Goal: Find specific page/section: Find specific page/section

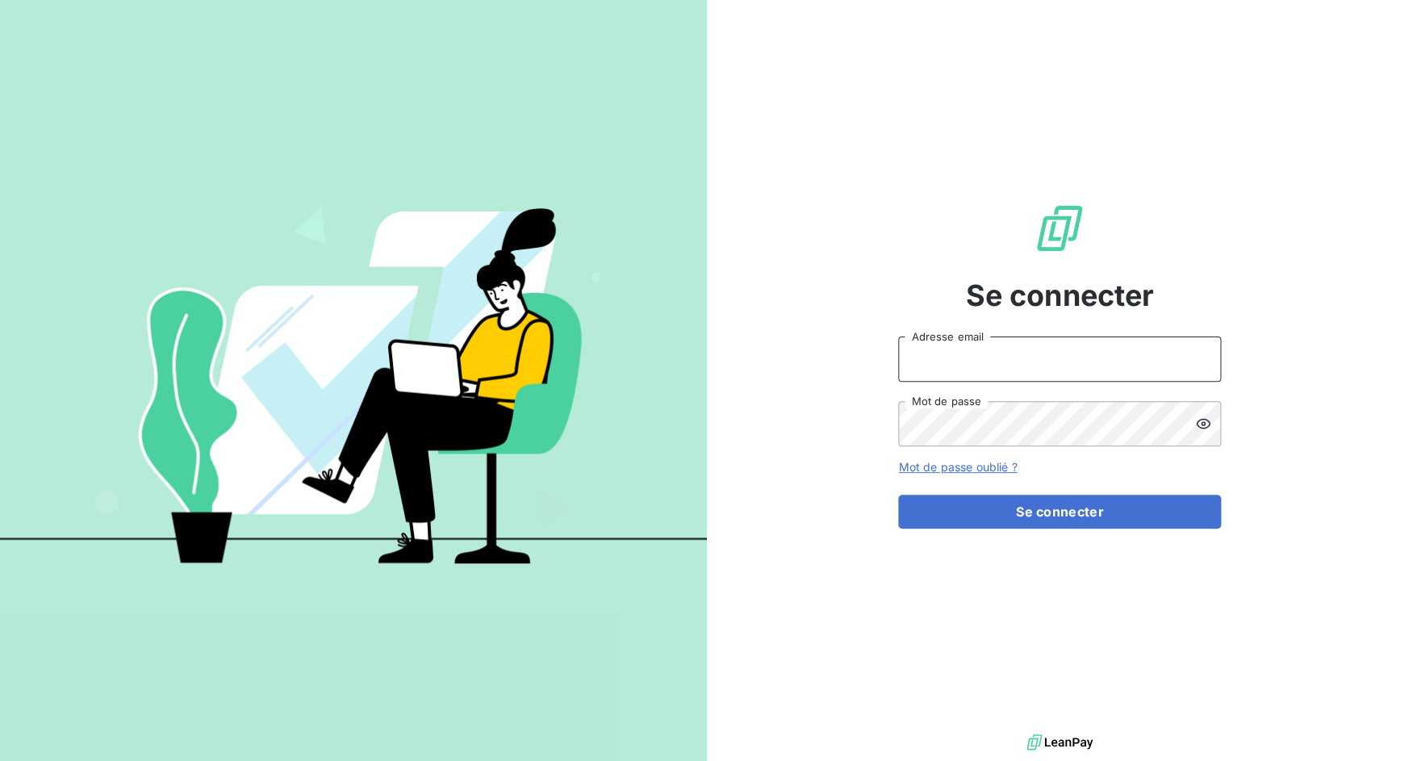
click at [999, 366] on input "Adresse email" at bounding box center [1059, 359] width 323 height 45
drag, startPoint x: 955, startPoint y: 354, endPoint x: 1028, endPoint y: 374, distance: 76.2
click at [1022, 370] on input "admin@3dcelo" at bounding box center [1059, 359] width 323 height 45
type input "admin@repafrance"
click at [898, 495] on button "Se connecter" at bounding box center [1059, 512] width 323 height 34
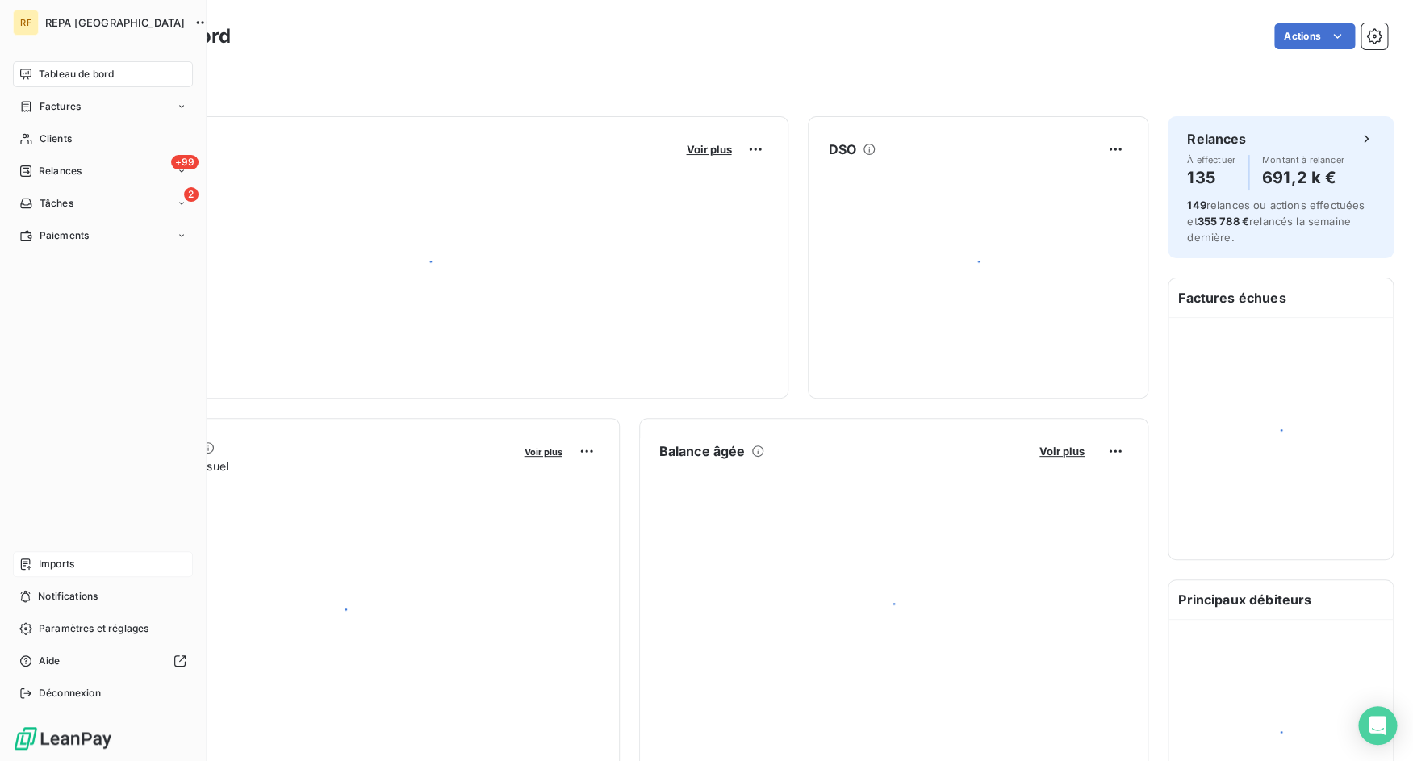
click at [35, 568] on div "Imports" at bounding box center [103, 564] width 180 height 26
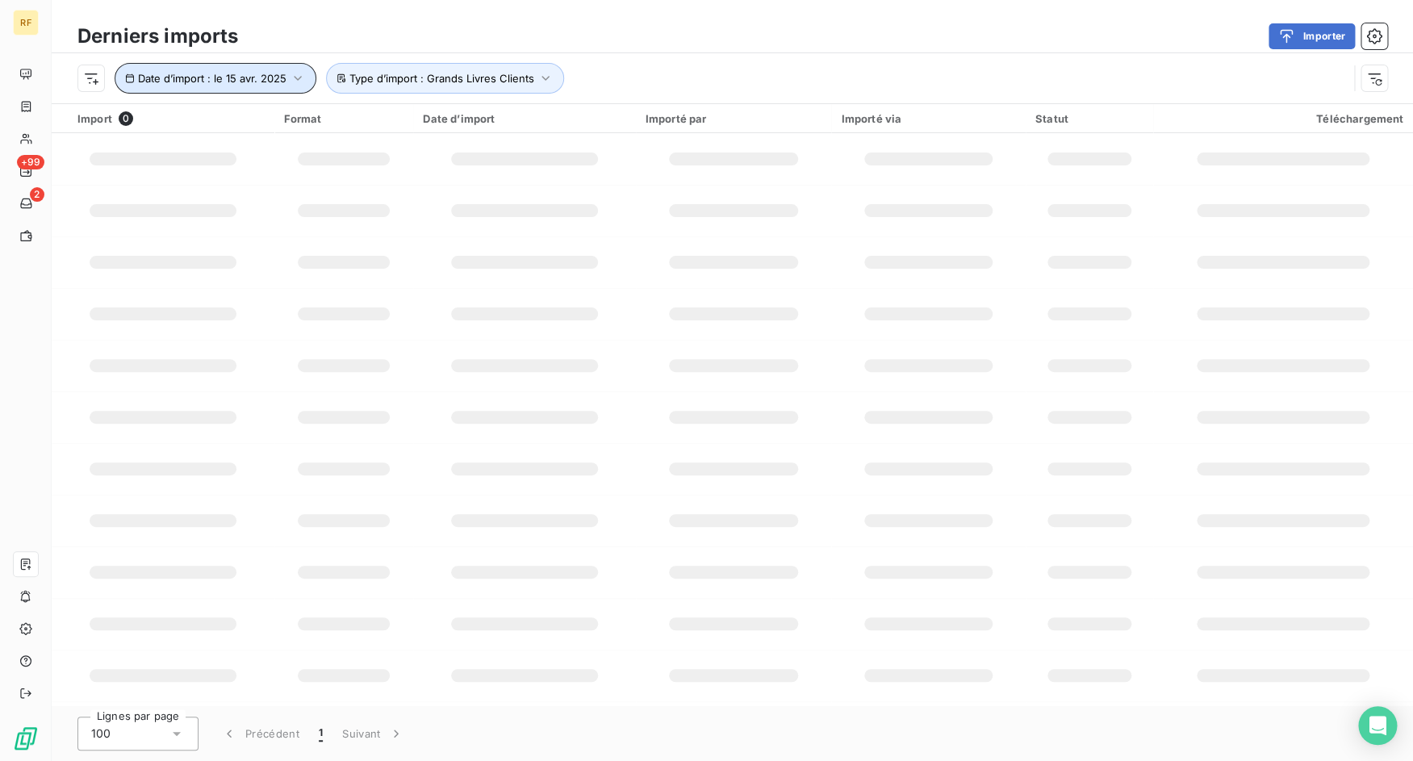
click at [302, 77] on icon "button" at bounding box center [298, 78] width 16 height 16
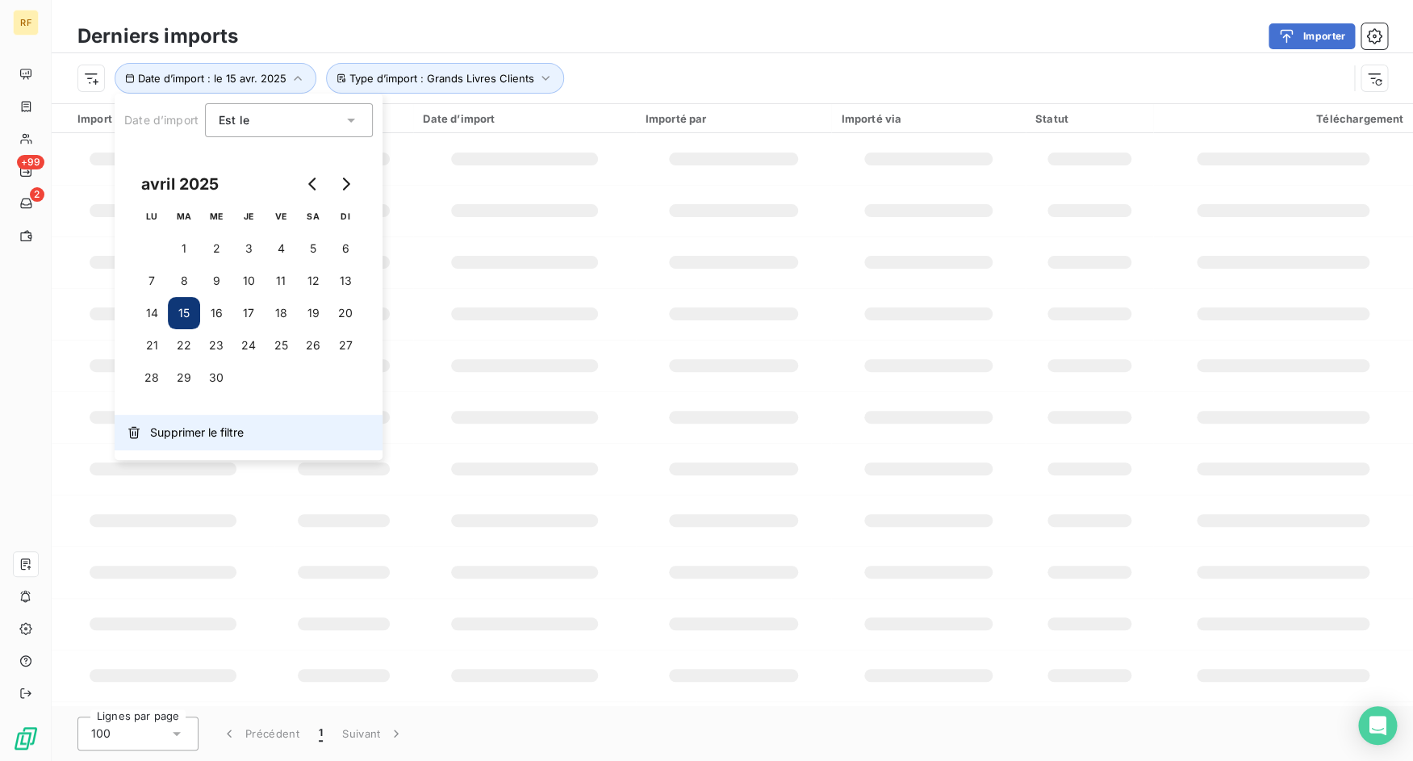
click at [212, 432] on span "Supprimer le filtre" at bounding box center [197, 432] width 94 height 16
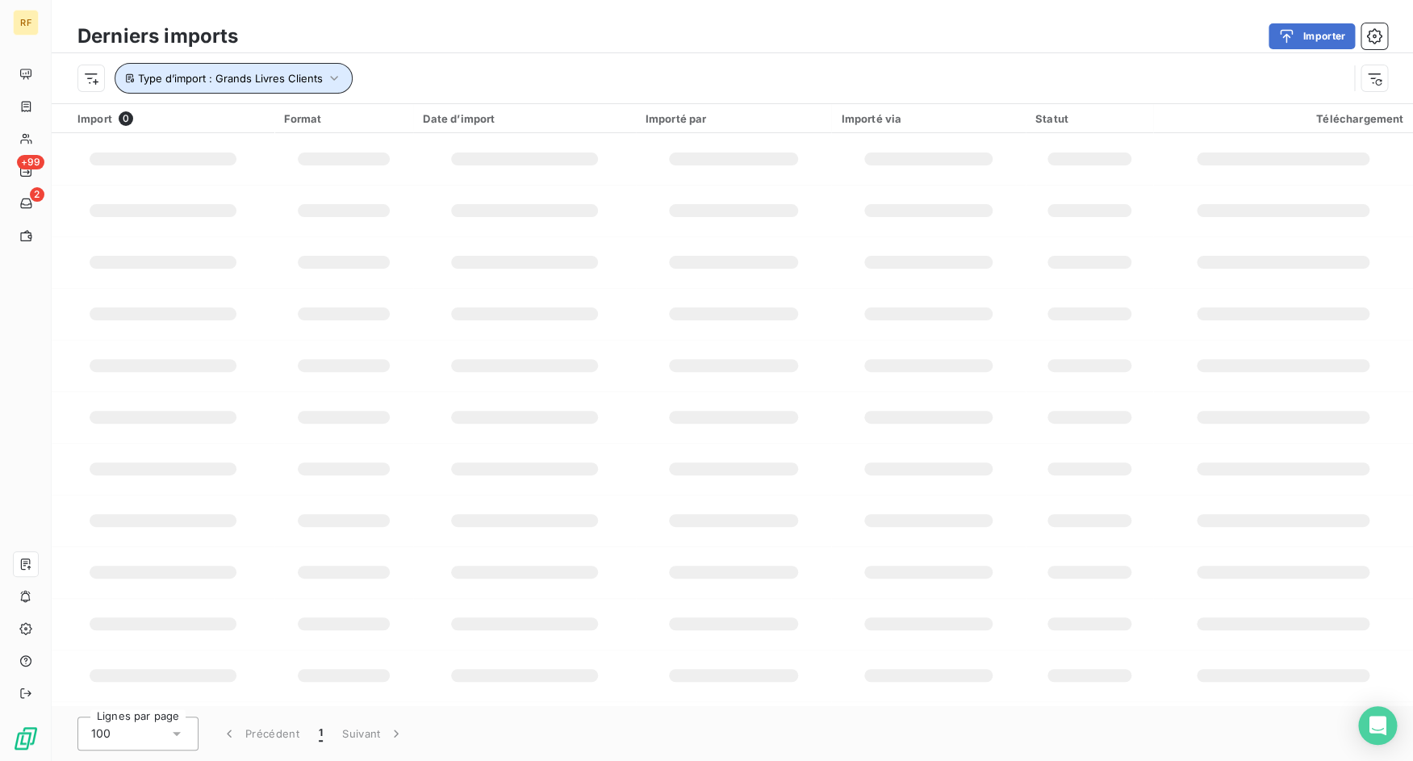
click at [334, 79] on icon "button" at bounding box center [334, 78] width 8 height 5
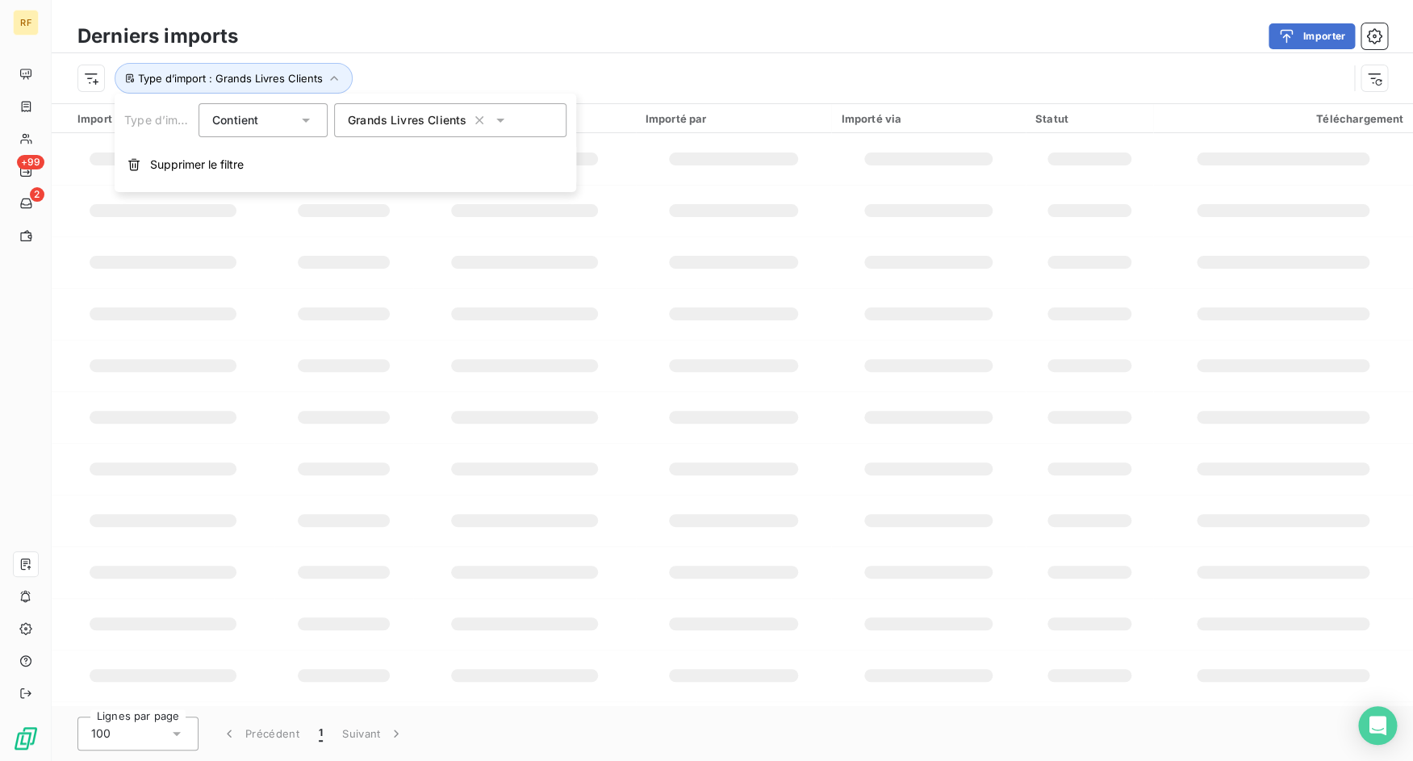
click at [447, 66] on div "Type d’import : Grands Livres Clients" at bounding box center [712, 78] width 1270 height 31
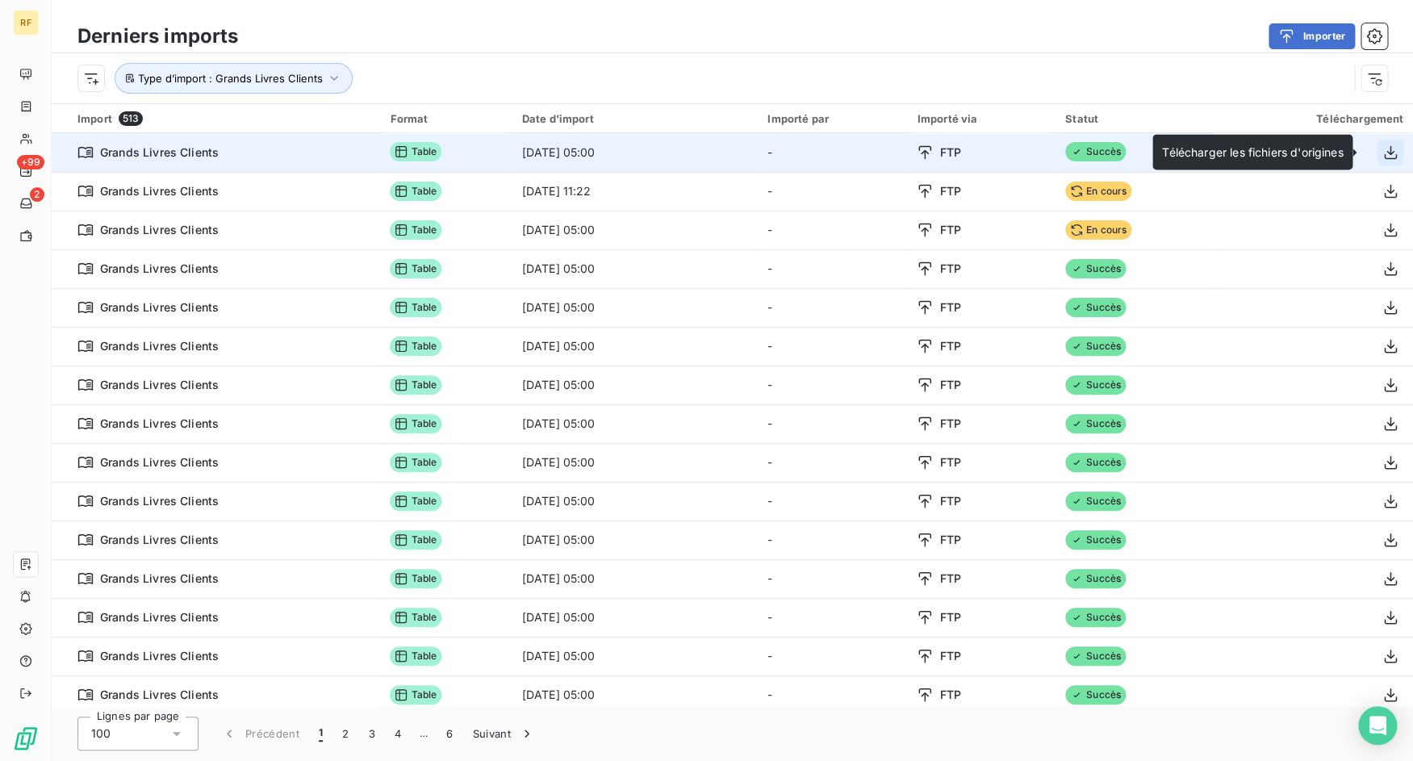
click at [1383, 145] on icon "button" at bounding box center [1390, 152] width 16 height 16
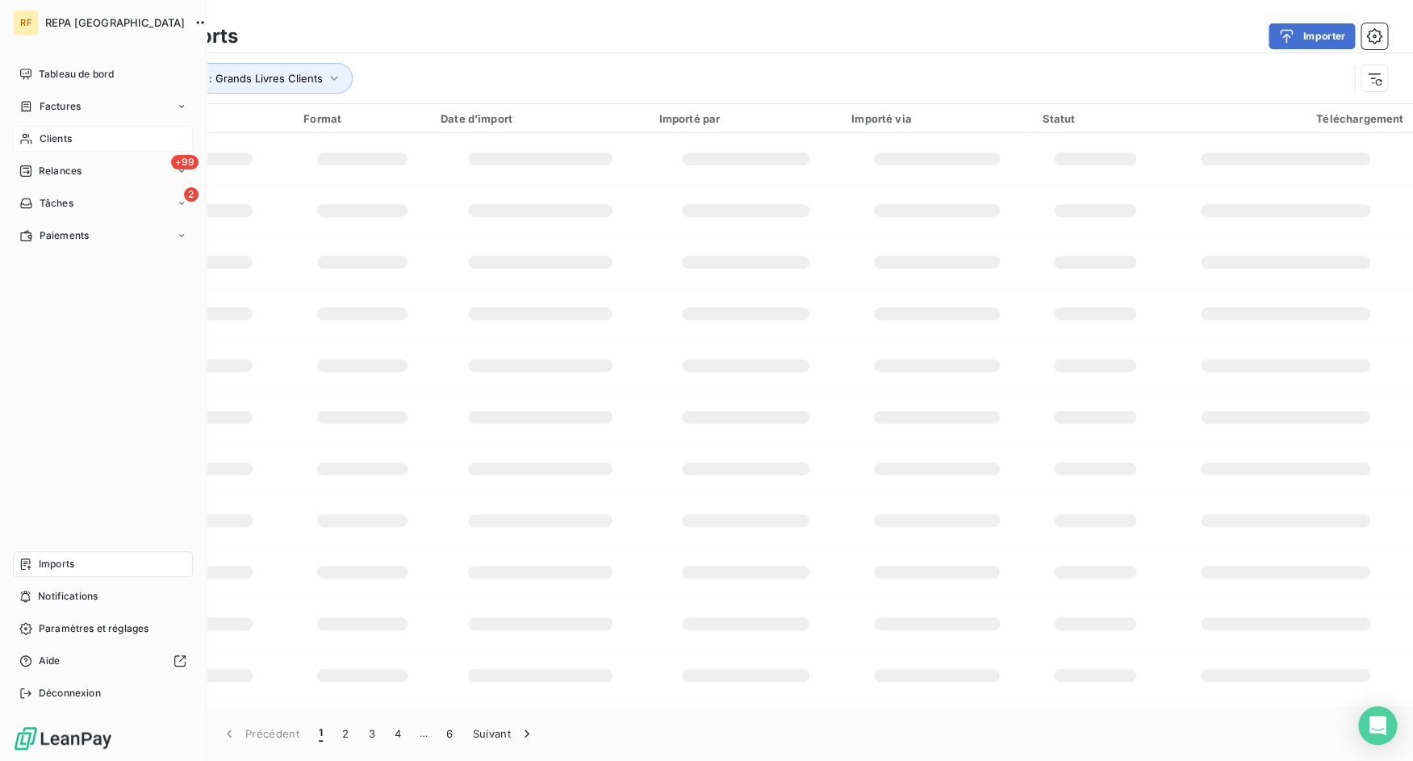
click at [36, 137] on div "Clients" at bounding box center [103, 139] width 180 height 26
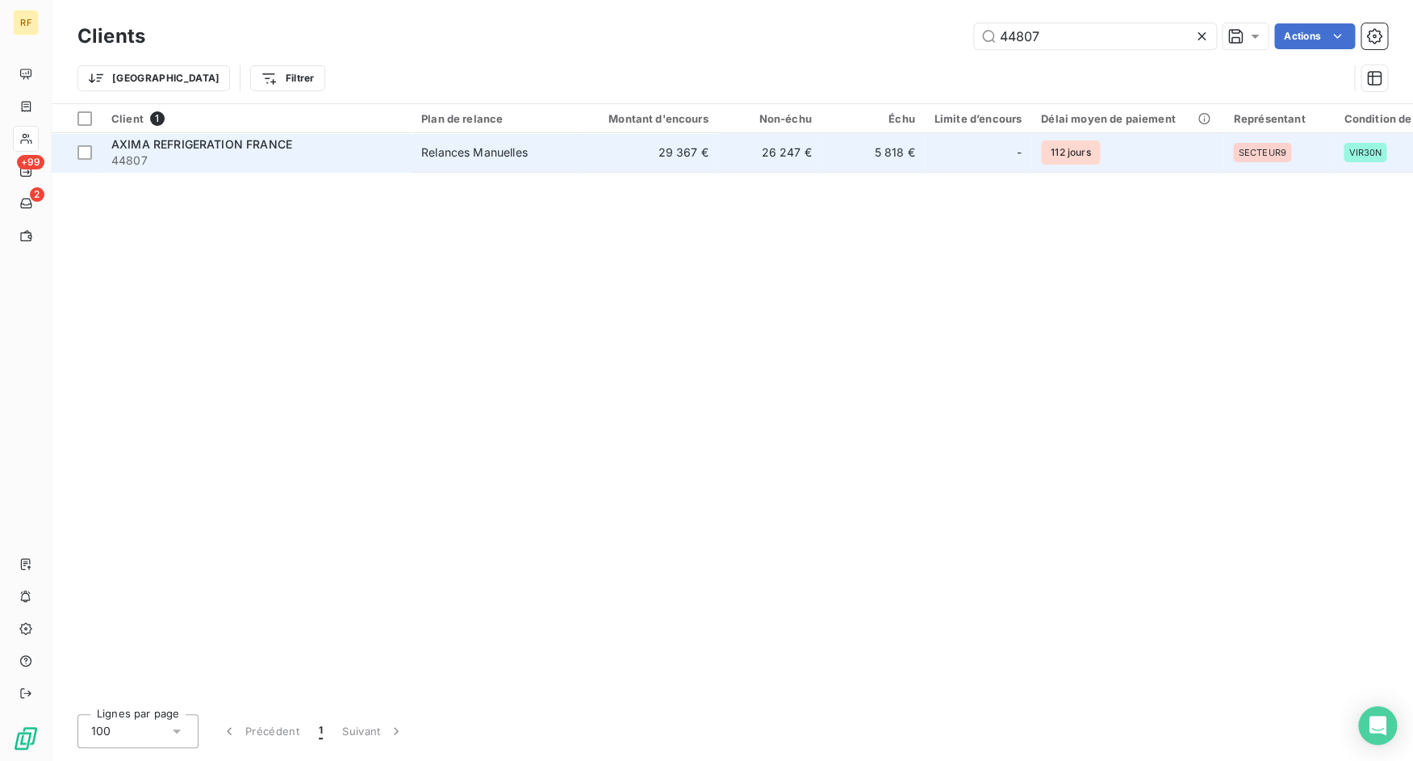
type input "44807"
click at [305, 151] on div "AXIMA REFRIGERATION FRANCE" at bounding box center [256, 144] width 291 height 16
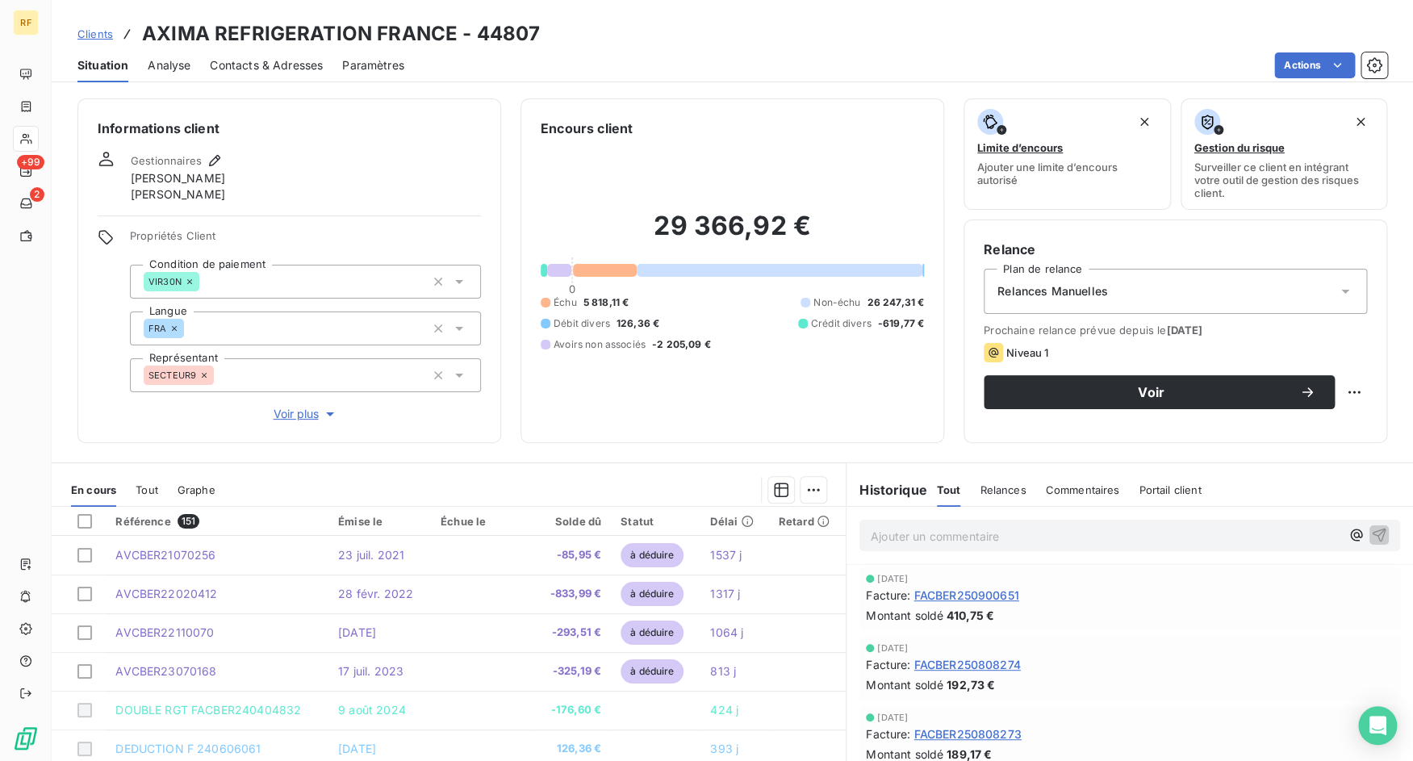
click at [520, 36] on h3 "AXIMA REFRIGERATION FRANCE - 44807" at bounding box center [341, 33] width 398 height 29
copy h3 "44807"
click at [501, 36] on h3 "AXIMA REFRIGERATION FRANCE - 44807" at bounding box center [341, 33] width 398 height 29
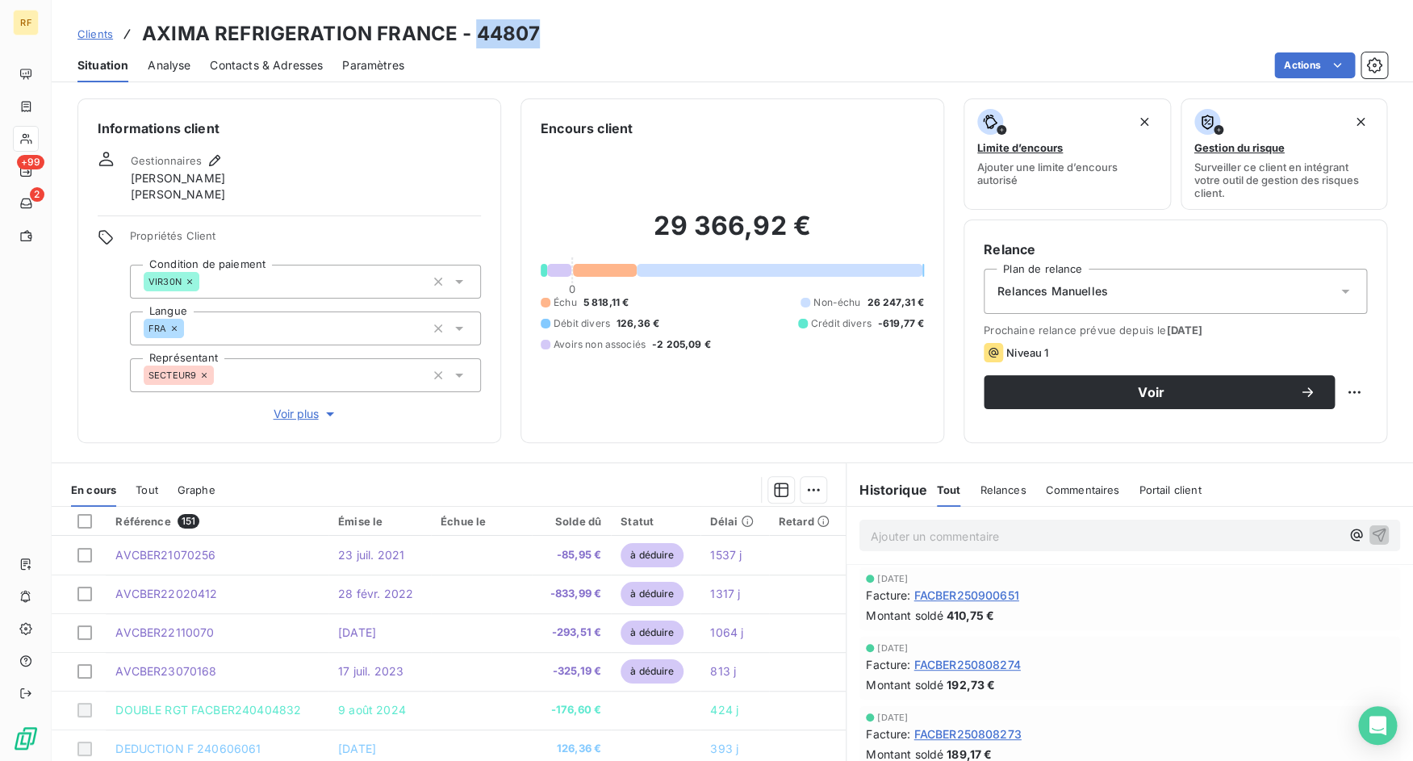
copy h3 "44807"
click at [494, 33] on h3 "AXIMA REFRIGERATION FRANCE - 44807" at bounding box center [341, 33] width 398 height 29
copy h3 "44807"
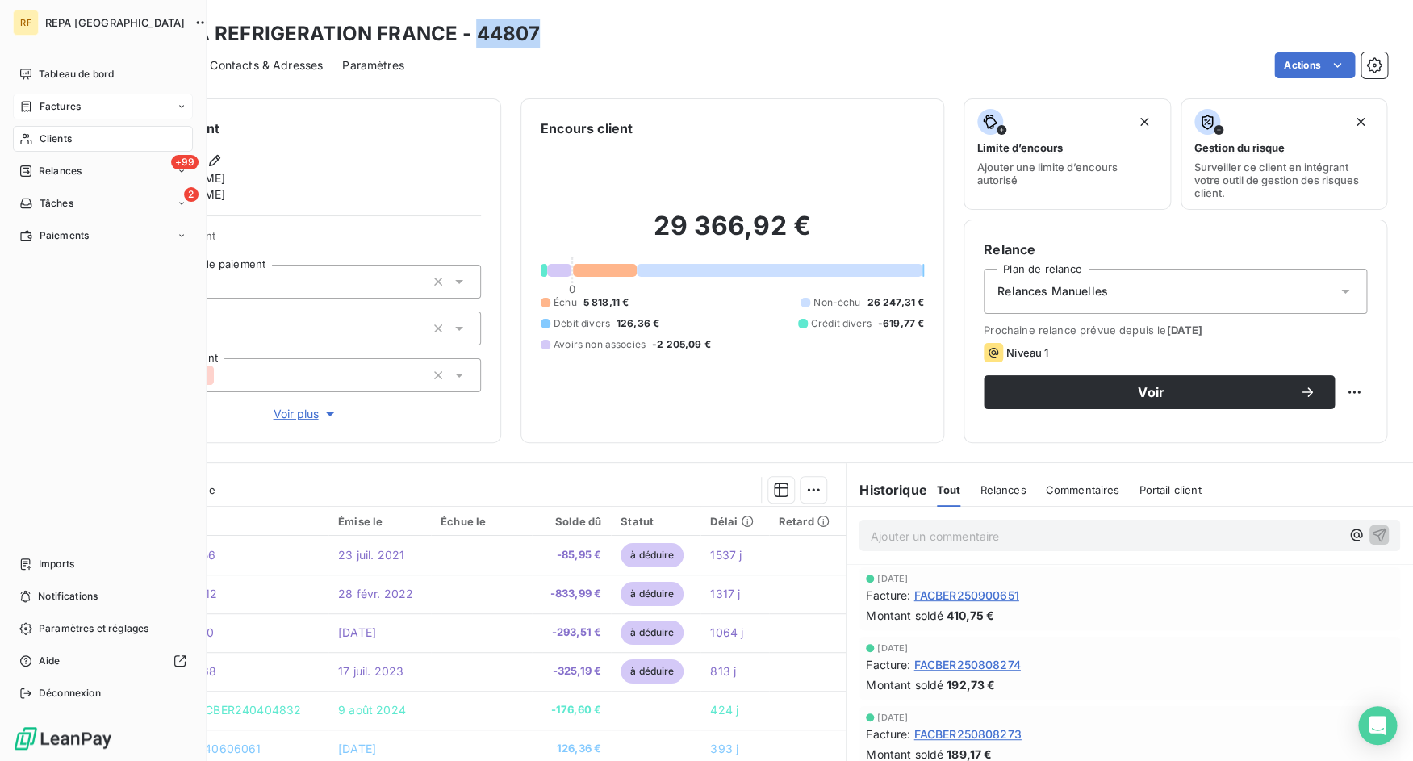
click at [24, 102] on icon at bounding box center [27, 106] width 10 height 10
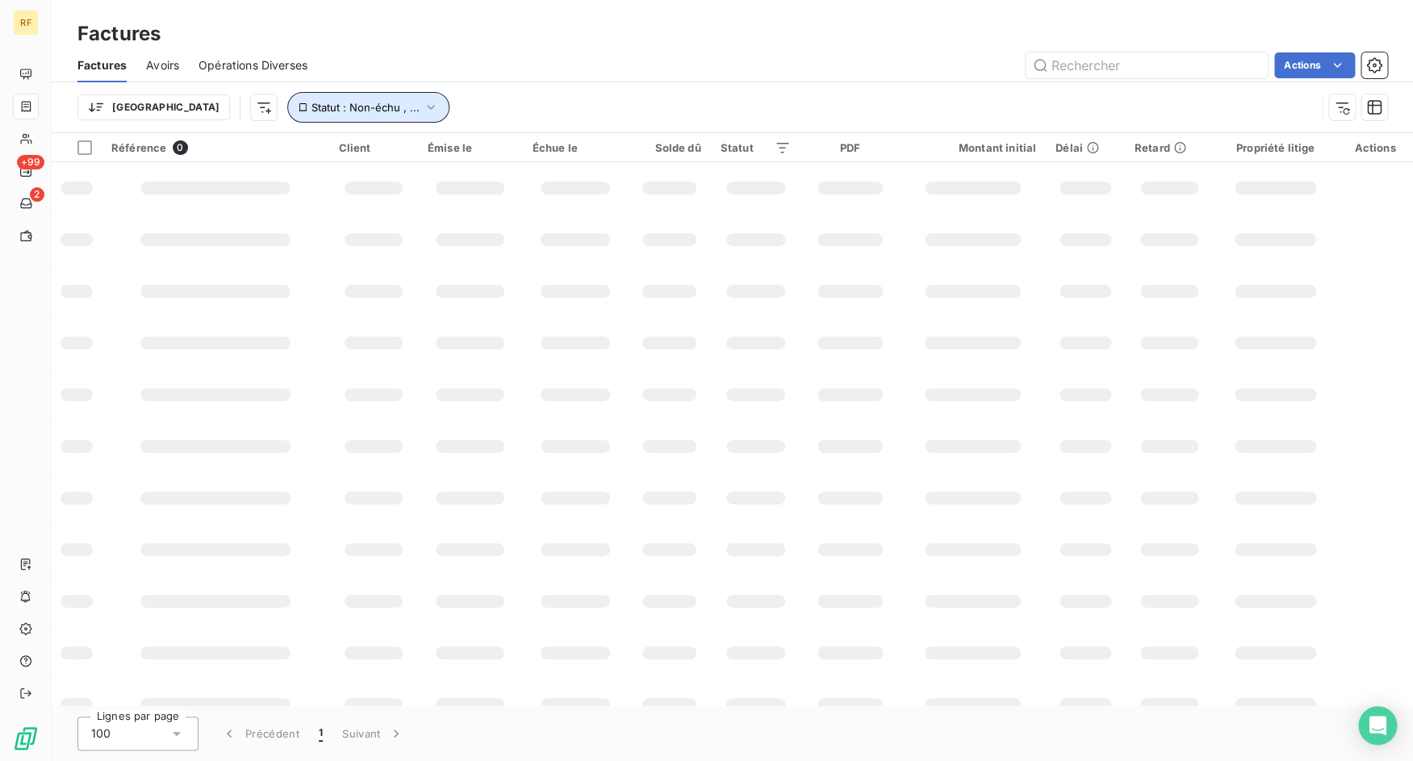
click at [423, 110] on icon "button" at bounding box center [431, 107] width 16 height 16
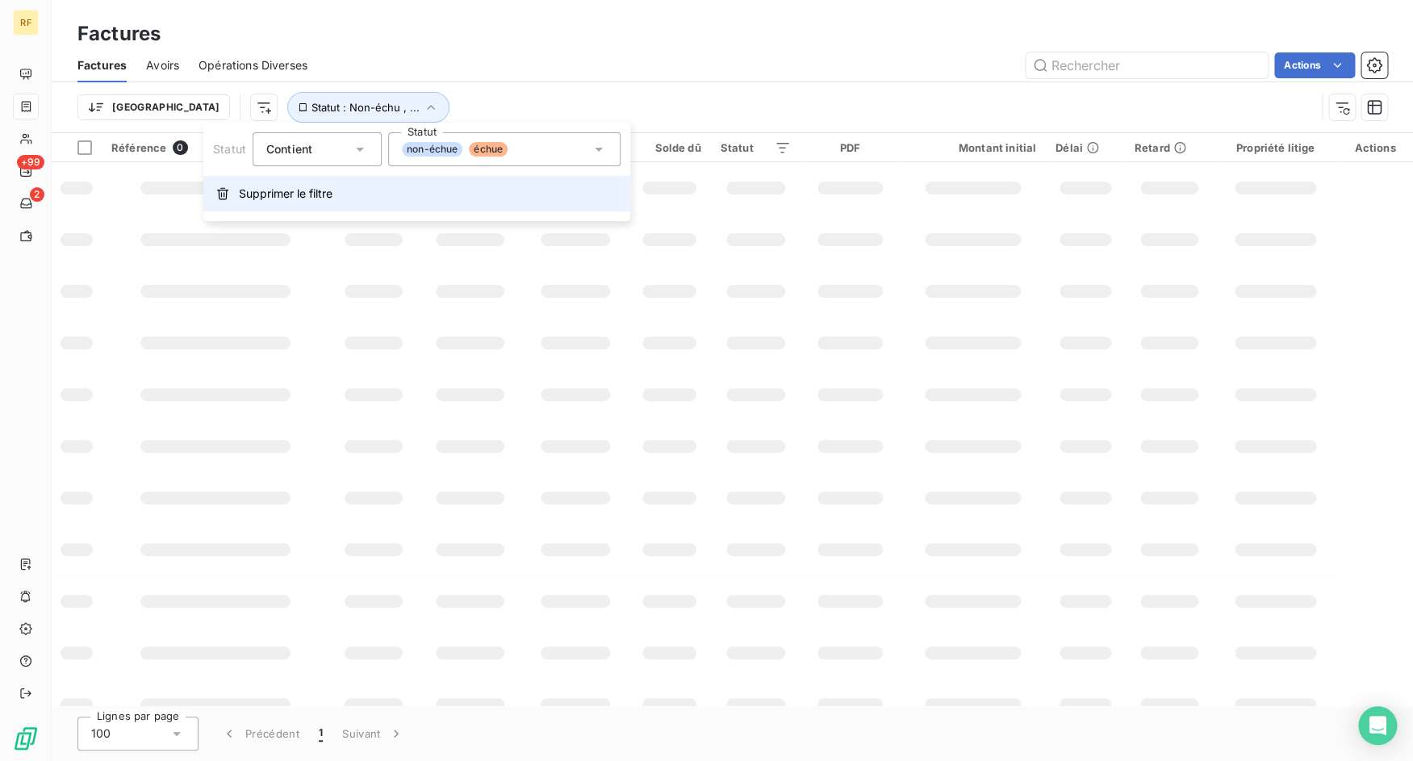
click at [316, 184] on button "Supprimer le filtre" at bounding box center [416, 194] width 427 height 36
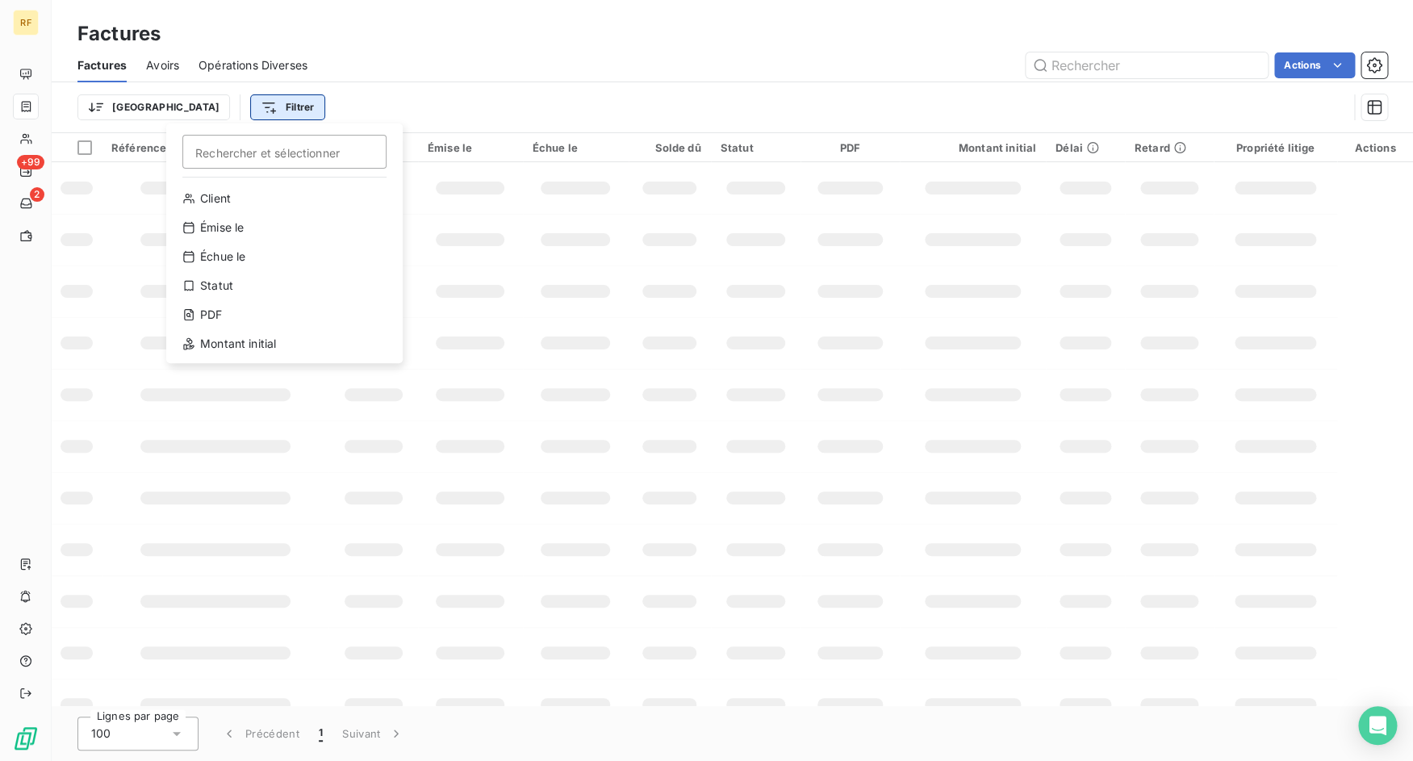
click at [224, 111] on html "RF +99 2 Factures Factures Avoirs Opérations Diverses Actions Trier Filtrer Rec…" at bounding box center [706, 380] width 1413 height 761
click at [255, 202] on div "Client" at bounding box center [285, 199] width 224 height 26
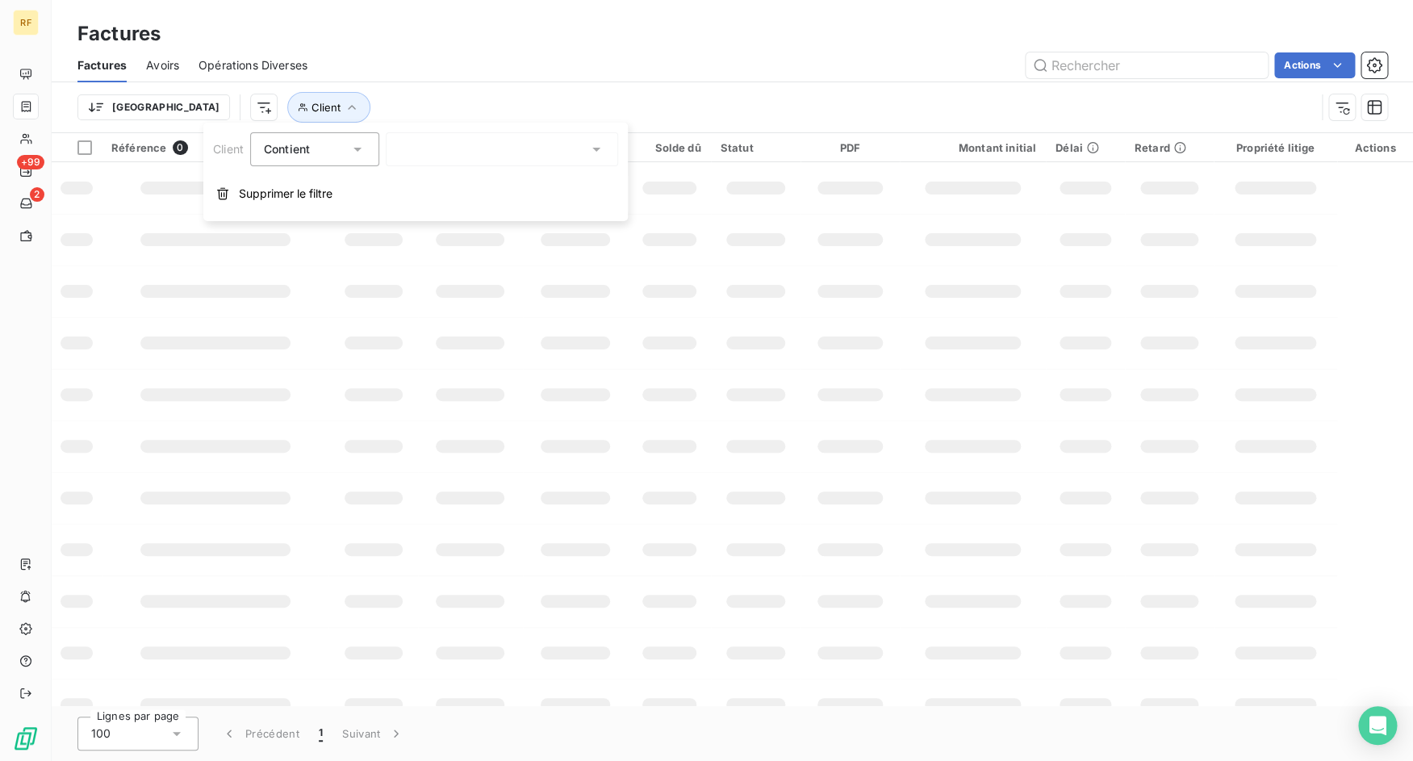
click at [447, 149] on div at bounding box center [502, 149] width 232 height 34
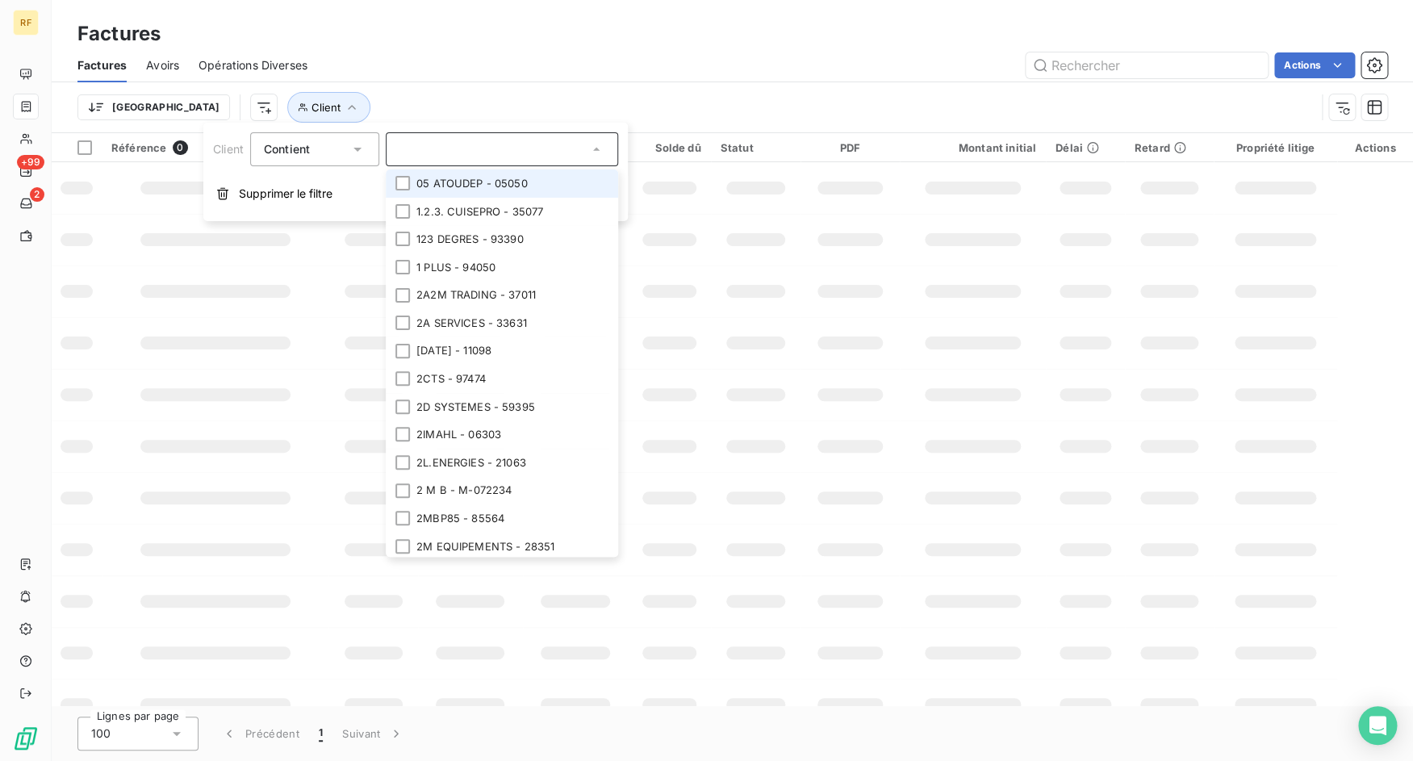
paste input "44807"
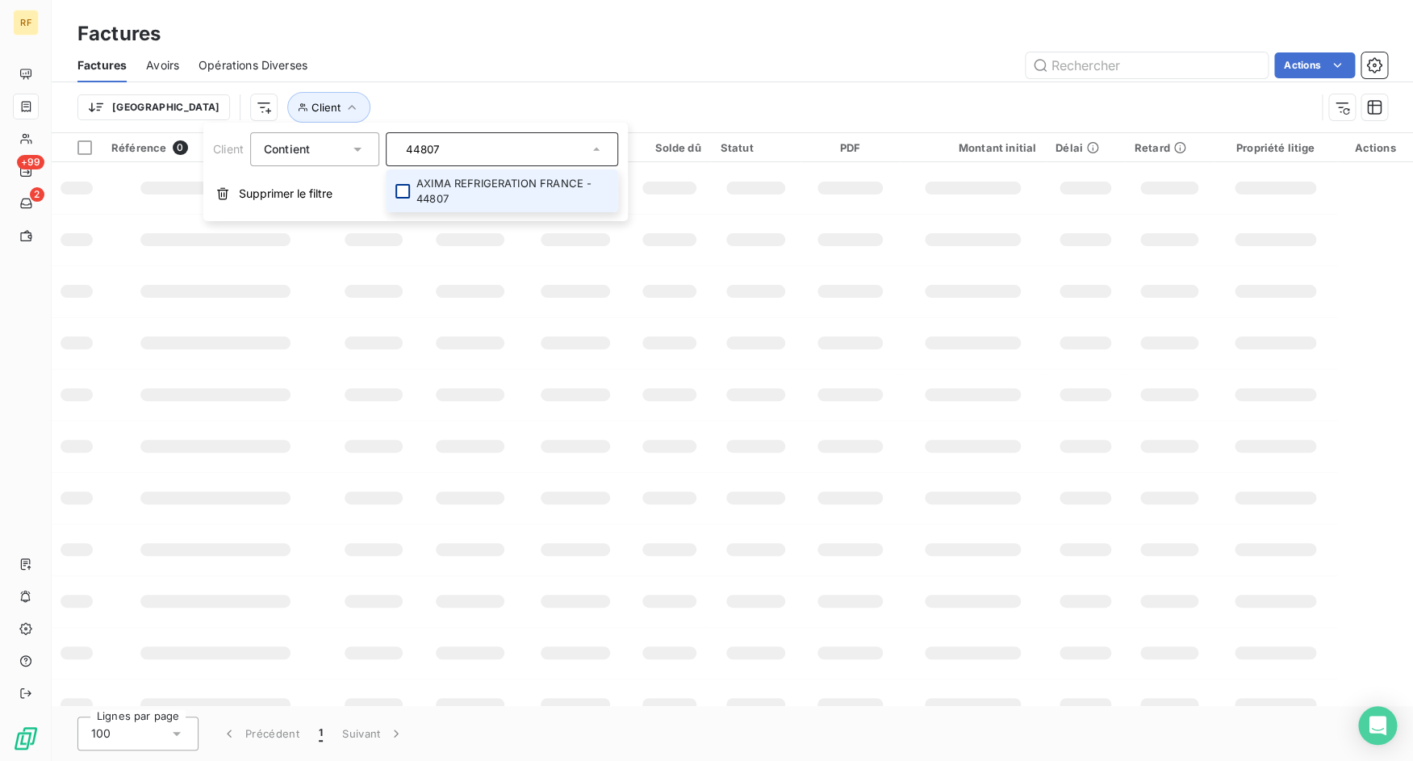
type input "44807"
click at [401, 189] on div at bounding box center [402, 191] width 15 height 15
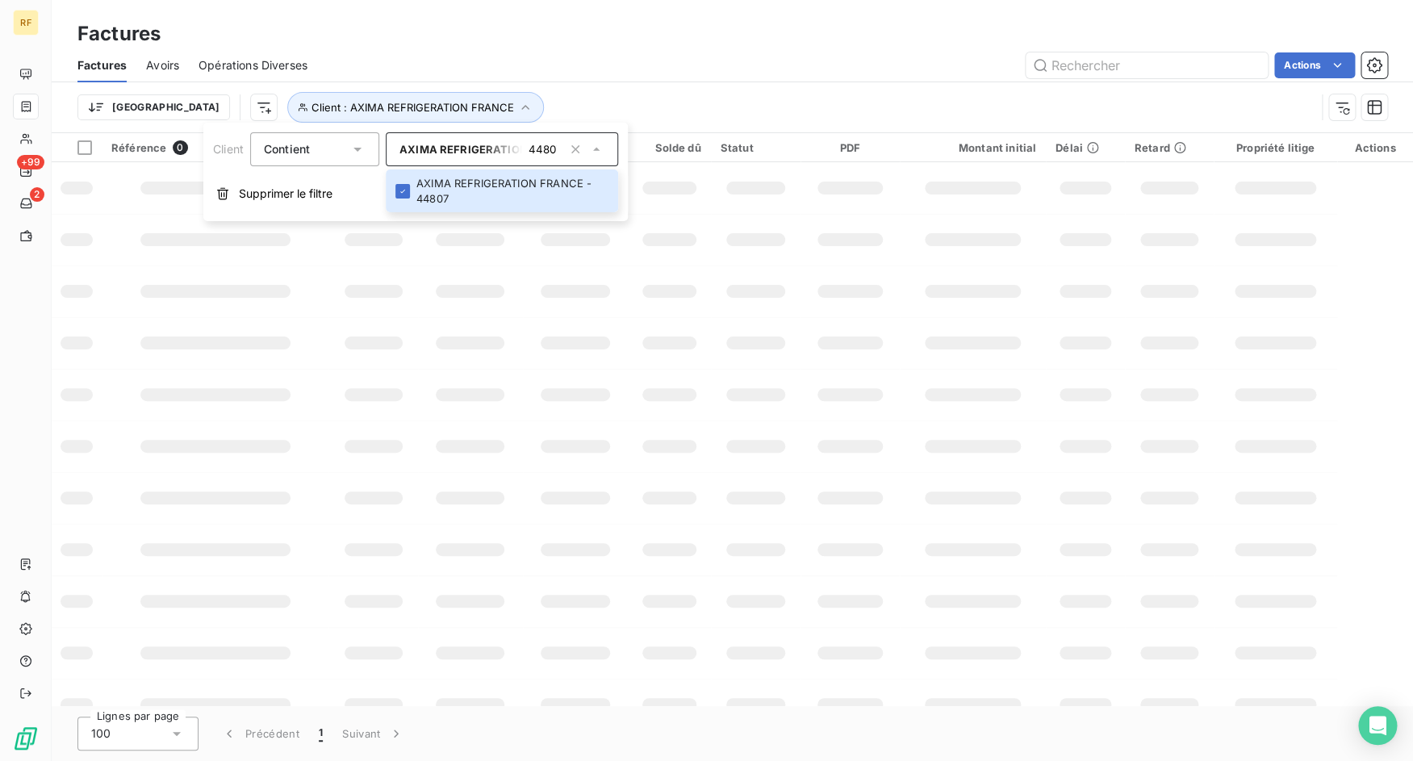
click at [590, 77] on div "Actions" at bounding box center [857, 65] width 1060 height 26
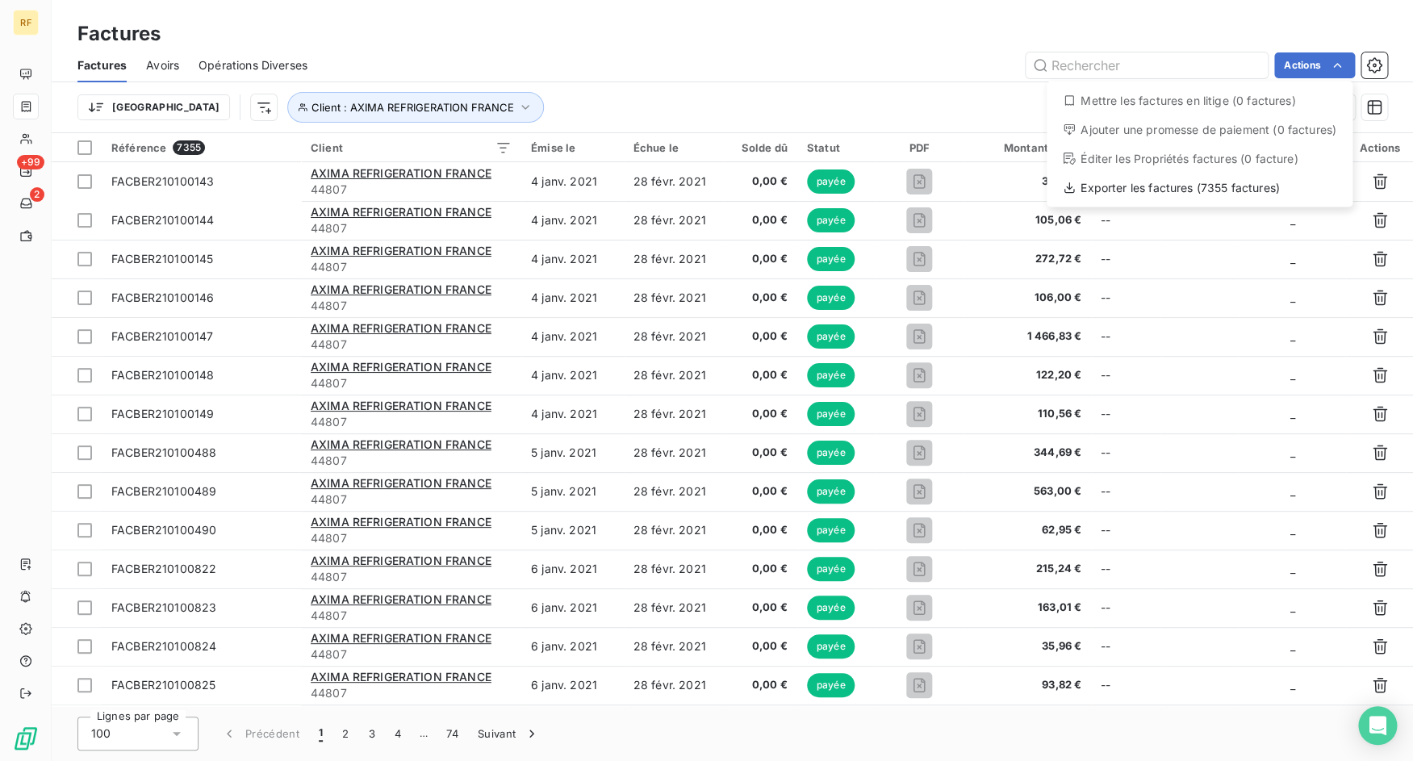
click at [1329, 73] on html "RF +99 2 Factures Factures Avoirs Opérations Diverses Actions Mettre les factur…" at bounding box center [706, 380] width 1413 height 761
click at [1265, 183] on div "Exporter les factures (7355 factures)" at bounding box center [1199, 188] width 293 height 26
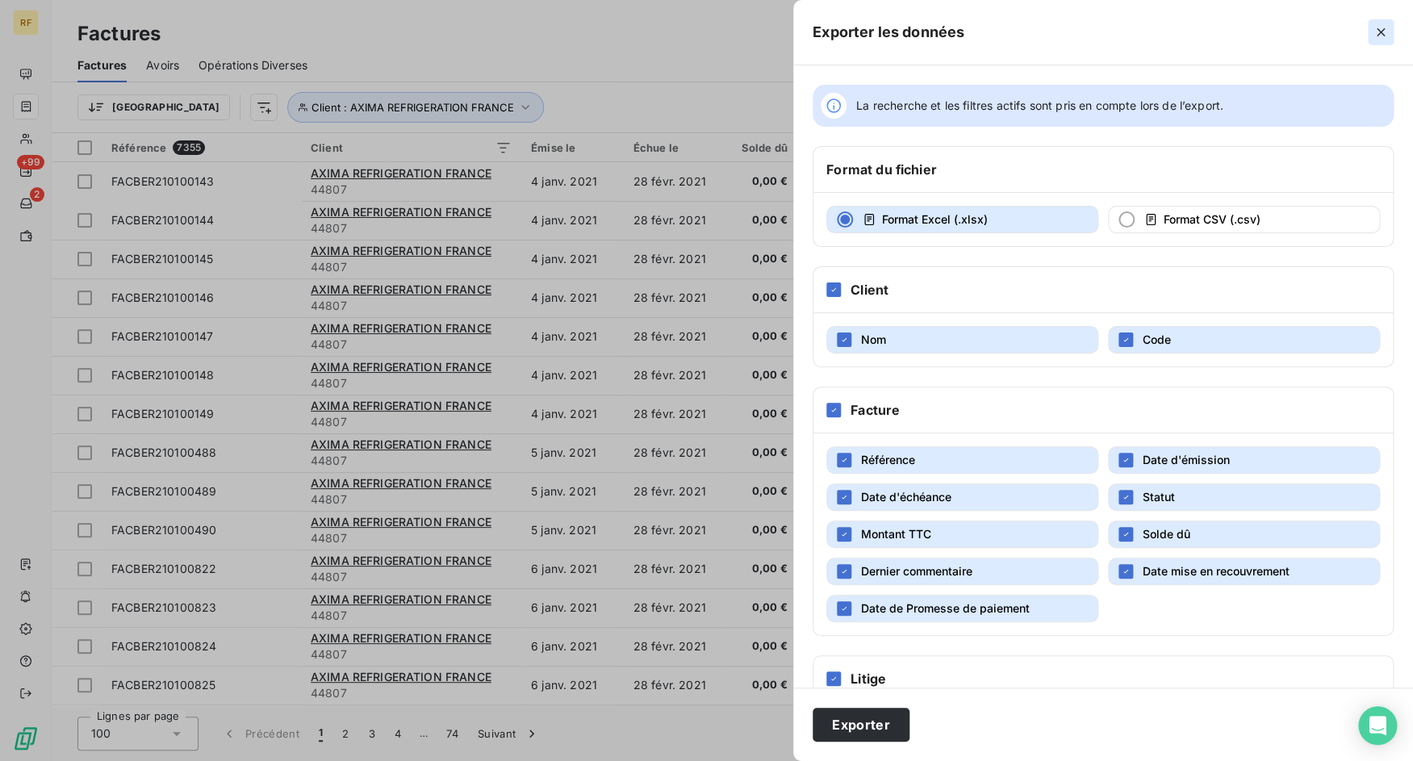
click at [1377, 36] on icon "button" at bounding box center [1381, 32] width 8 height 8
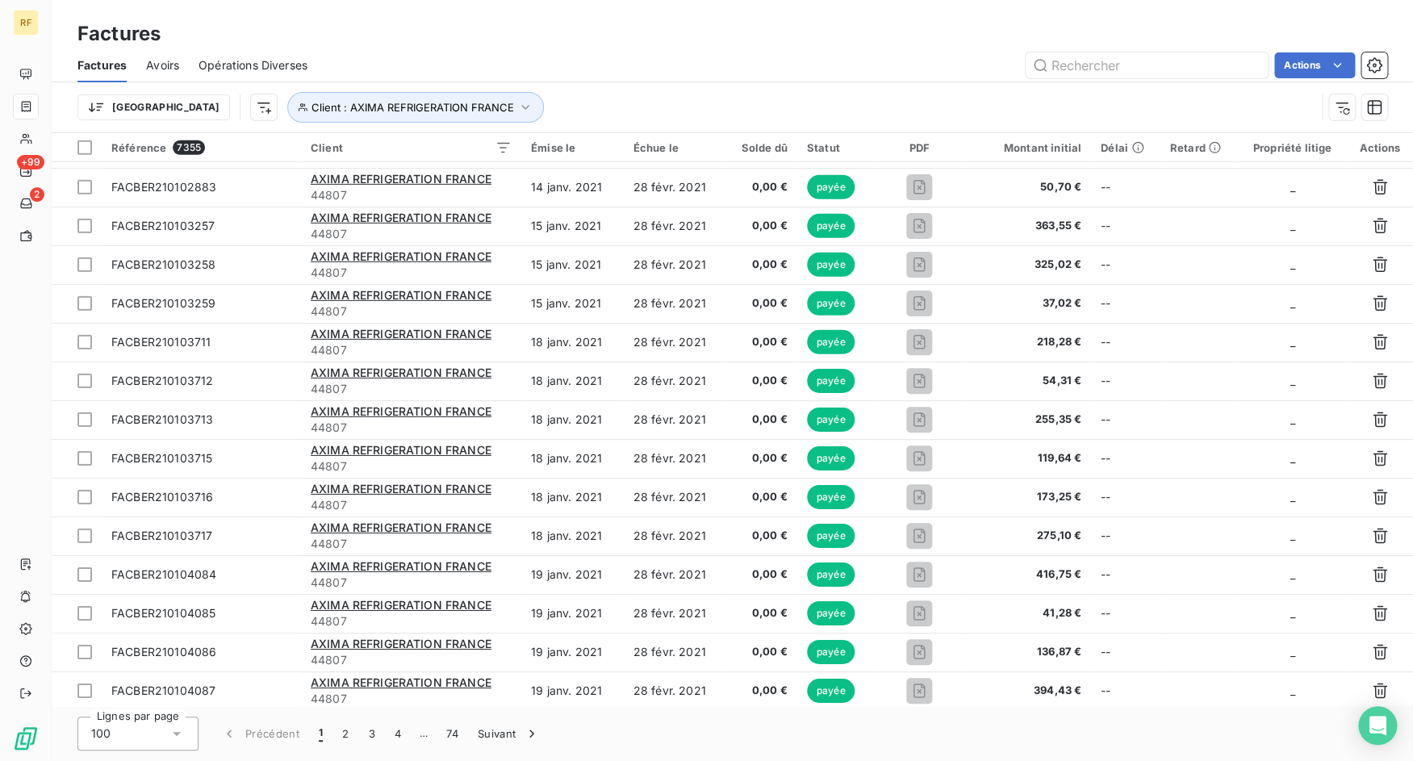
scroll to position [2031, 0]
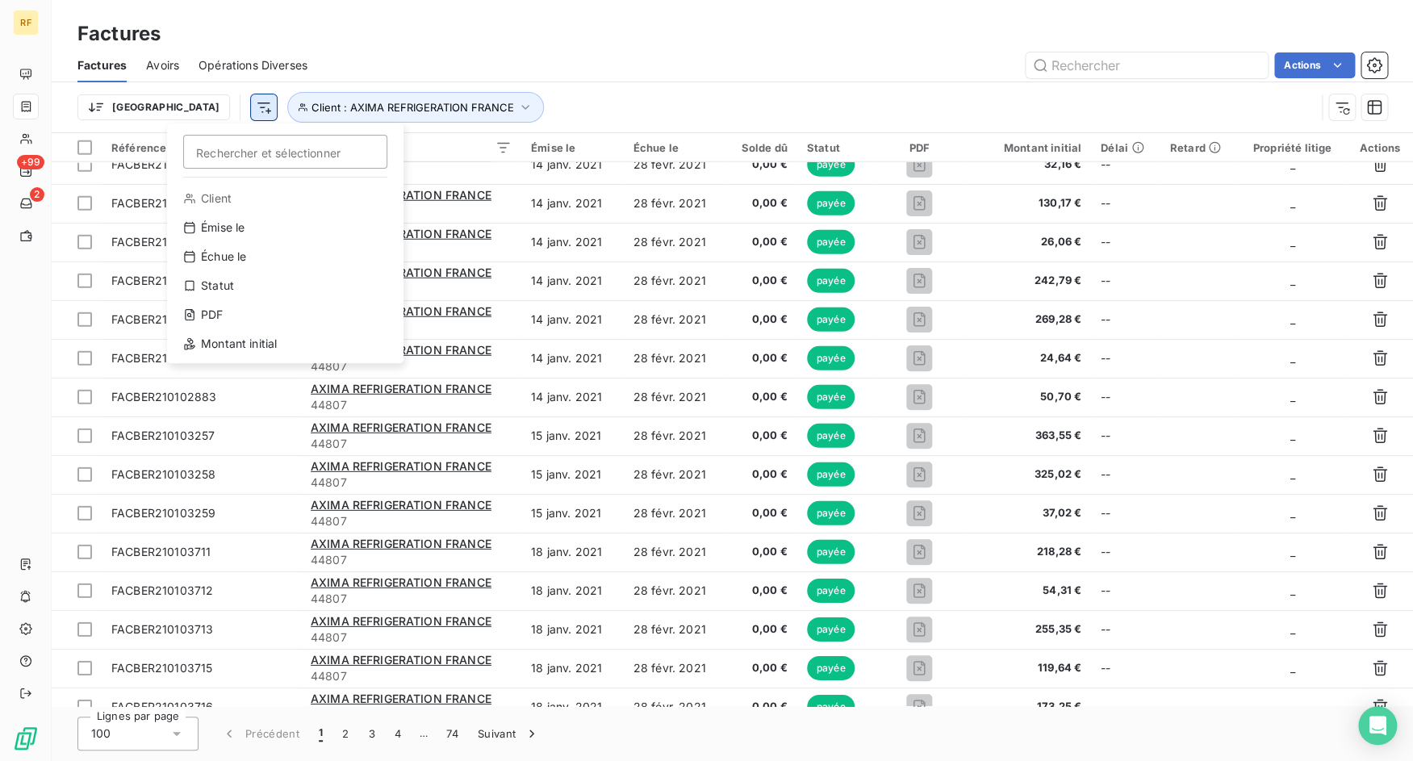
click at [189, 110] on html "RF +99 2 Factures Factures Avoirs Opérations Diverses Actions Trier Rechercher …" at bounding box center [706, 380] width 1413 height 761
click at [278, 288] on div "Statut" at bounding box center [285, 286] width 224 height 26
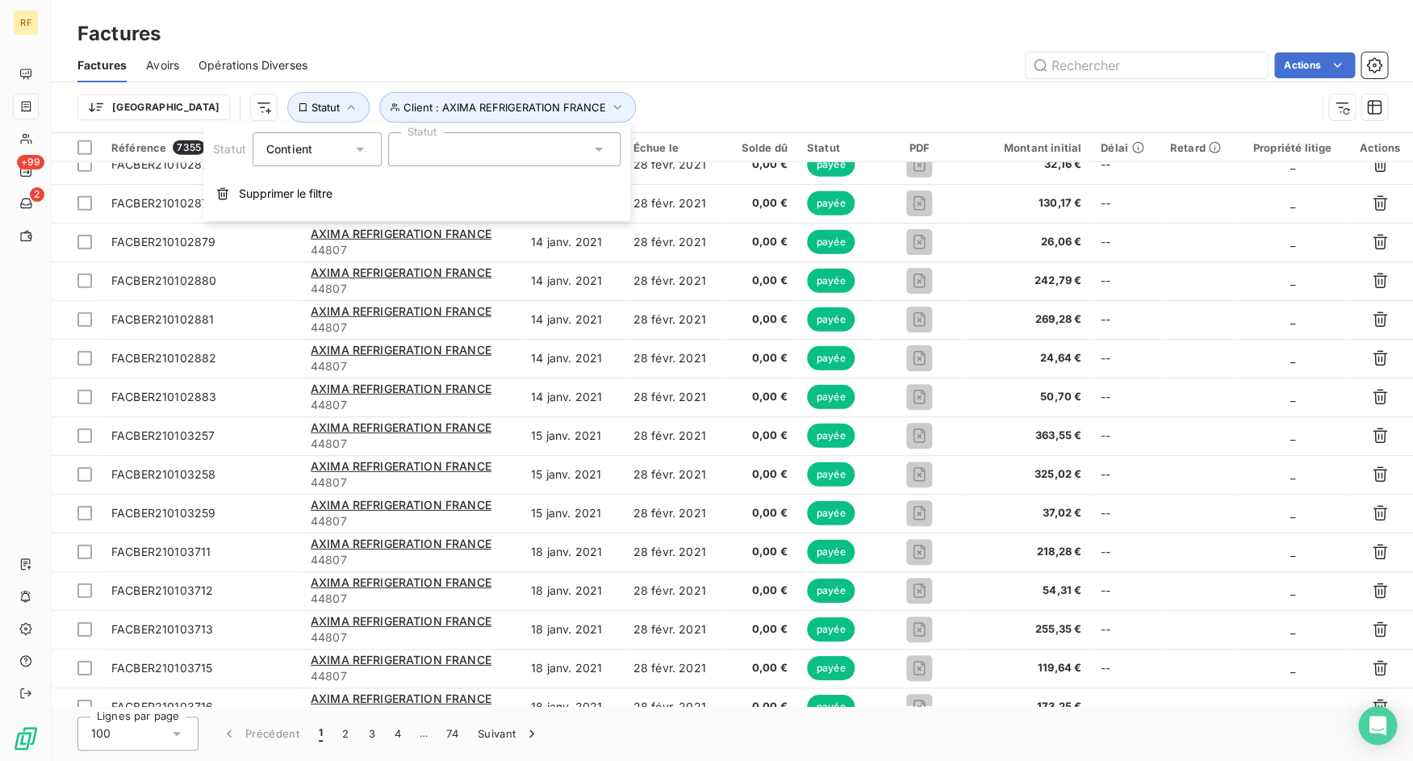
click at [438, 157] on div at bounding box center [504, 149] width 232 height 34
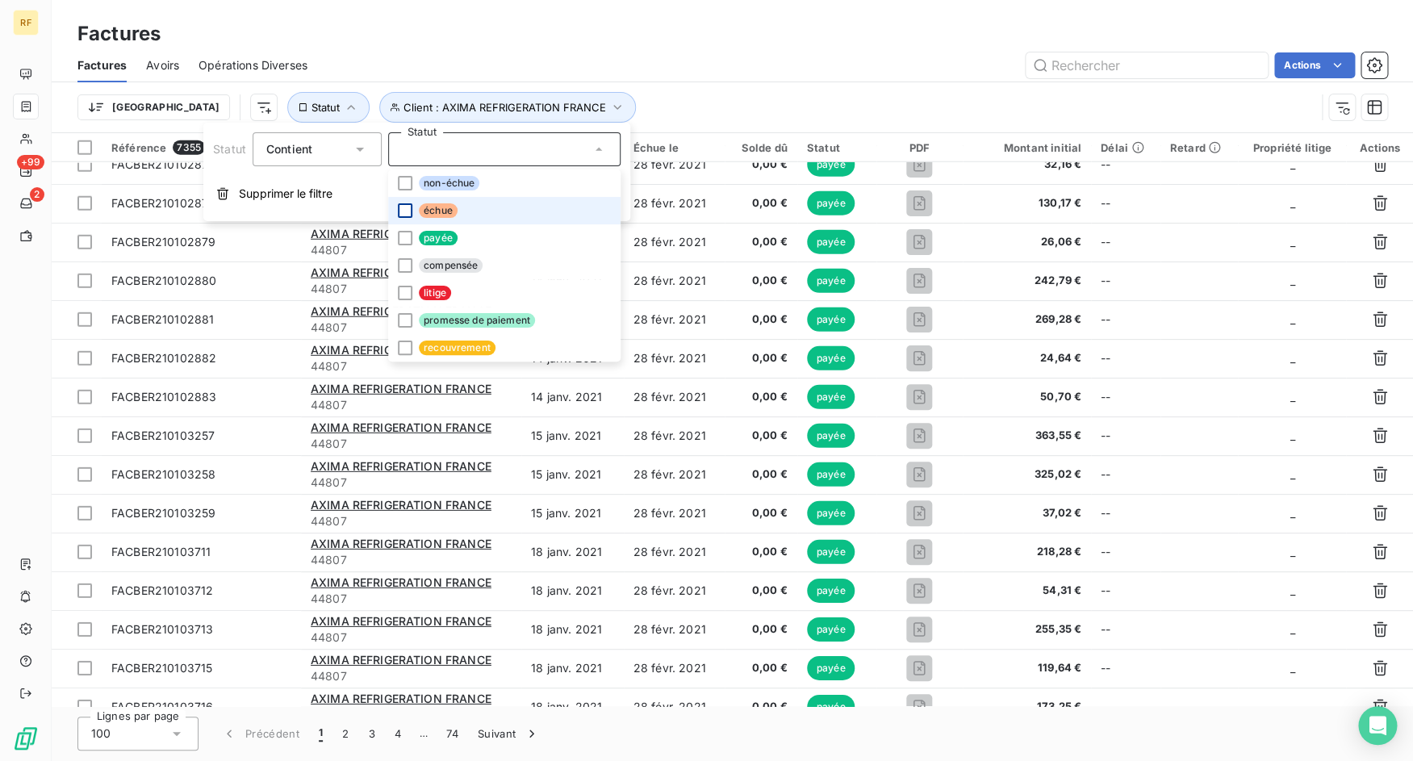
click at [406, 207] on div at bounding box center [405, 210] width 15 height 15
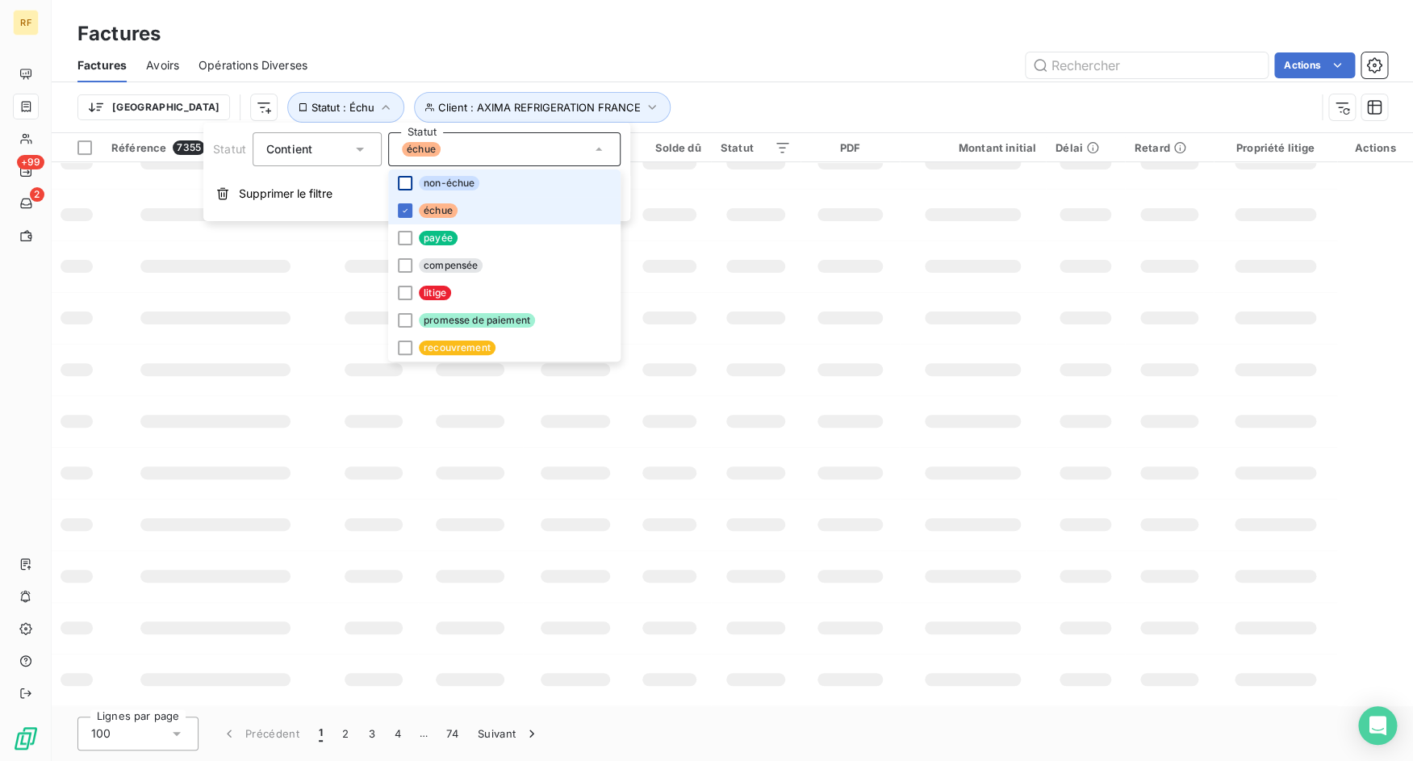
scroll to position [232, 0]
click at [401, 182] on div at bounding box center [405, 183] width 15 height 15
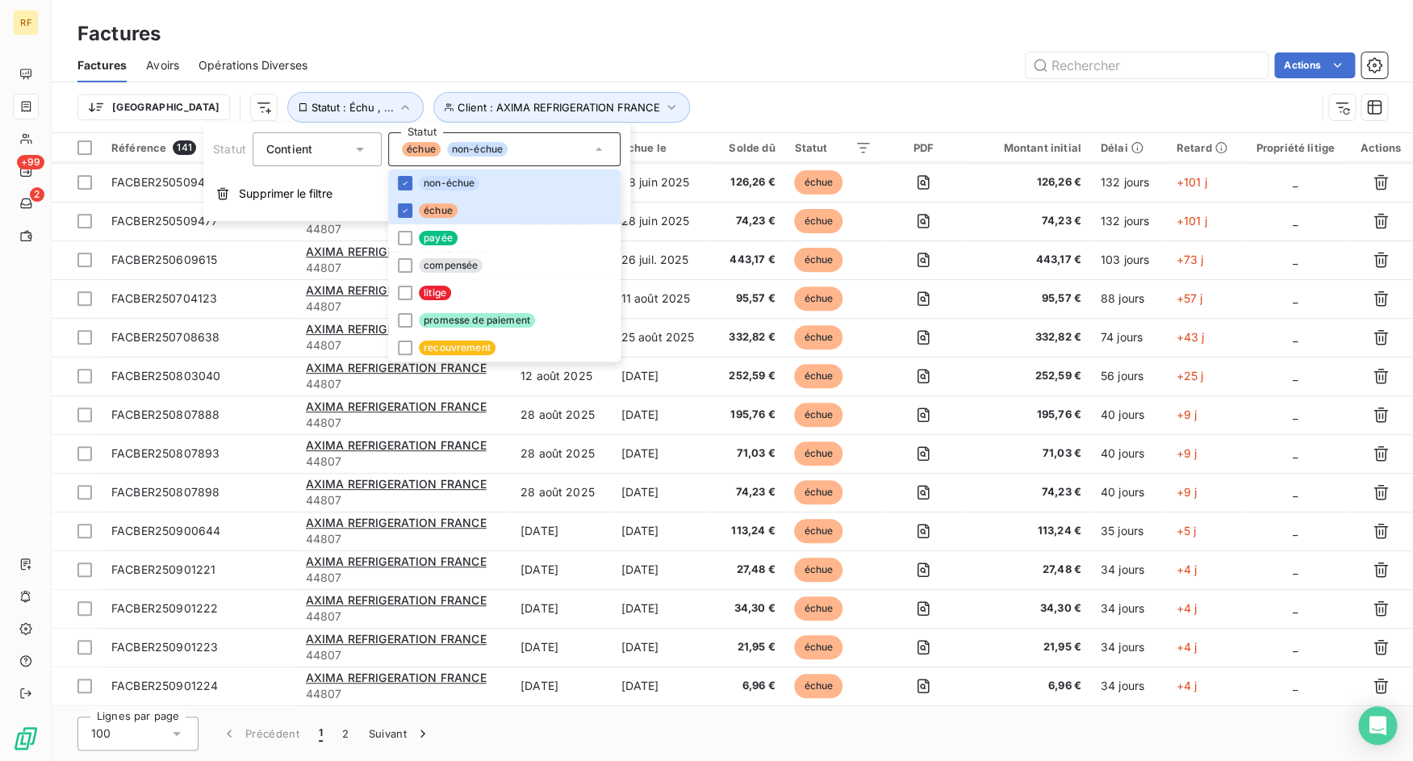
click at [492, 36] on div "Factures" at bounding box center [732, 33] width 1361 height 29
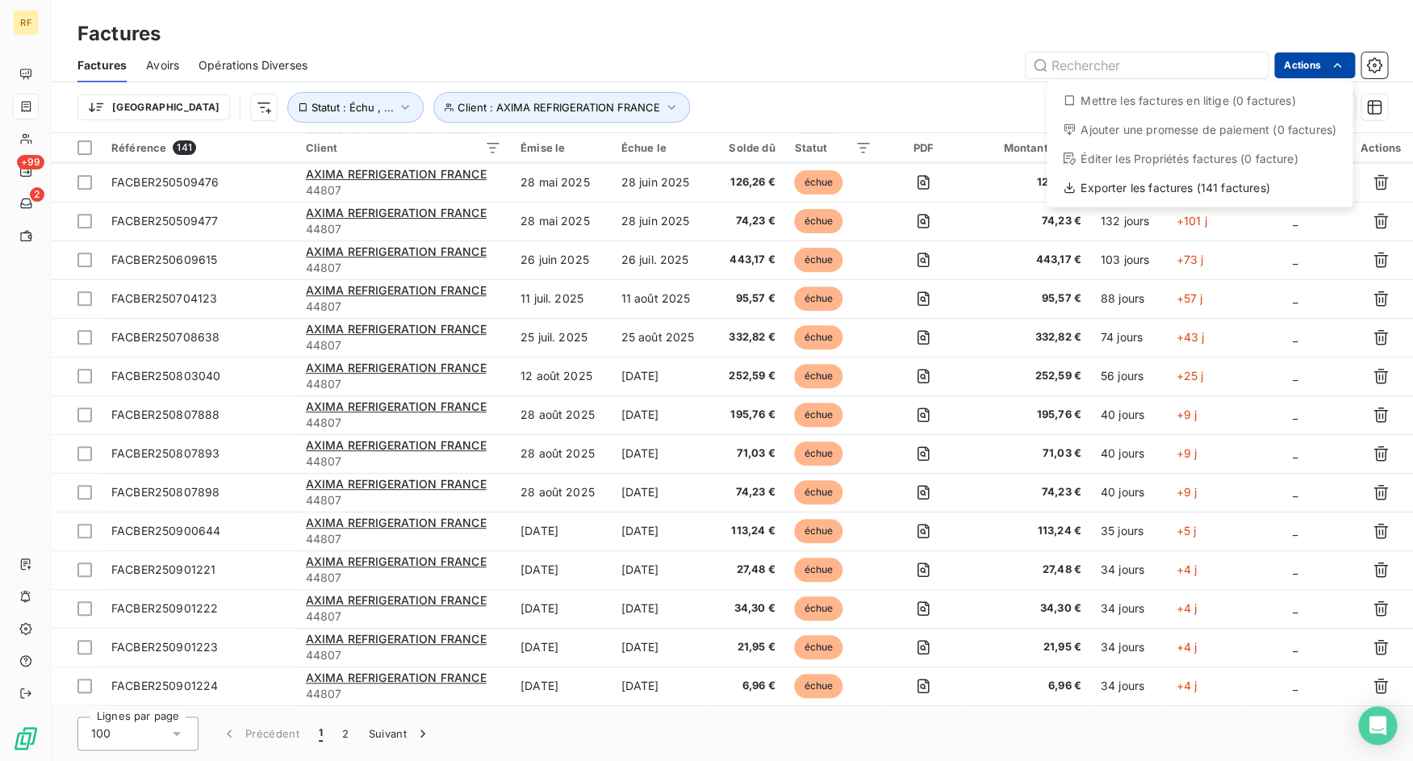
click at [1321, 76] on html "RF +99 2 Factures Factures Avoirs Opérations Diverses Actions Mettre les factur…" at bounding box center [706, 380] width 1413 height 761
click at [1260, 177] on div "Exporter les factures (141 factures)" at bounding box center [1199, 188] width 293 height 26
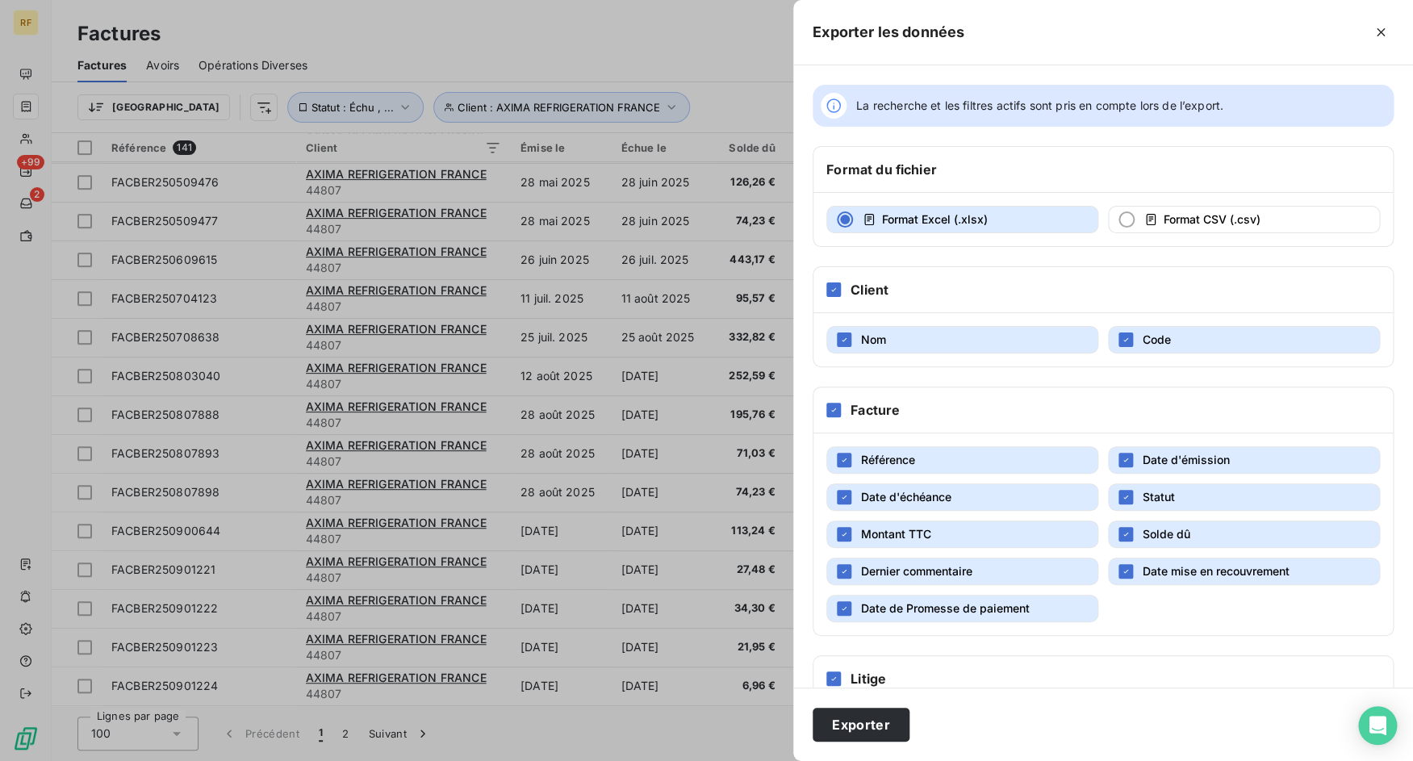
scroll to position [88, 0]
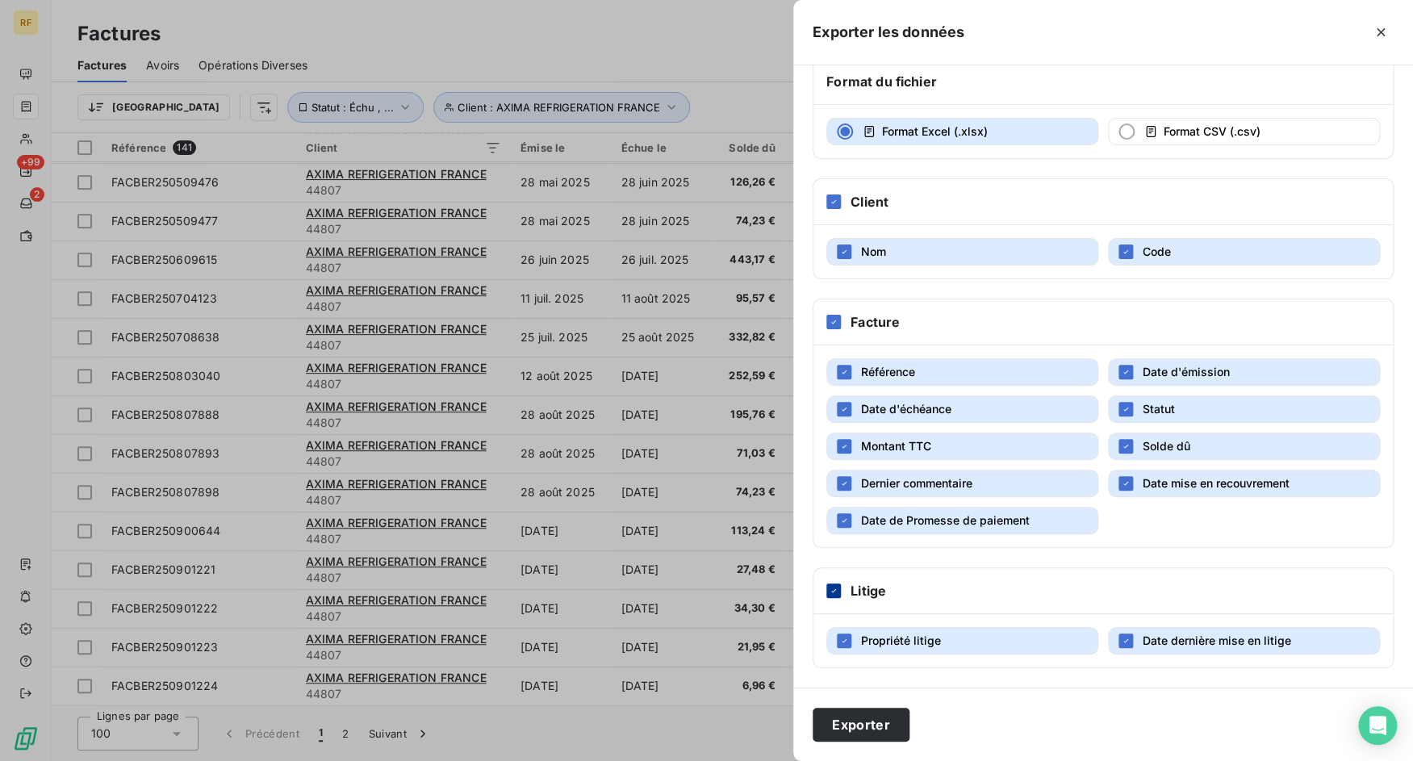
click at [834, 591] on icon at bounding box center [834, 591] width 10 height 10
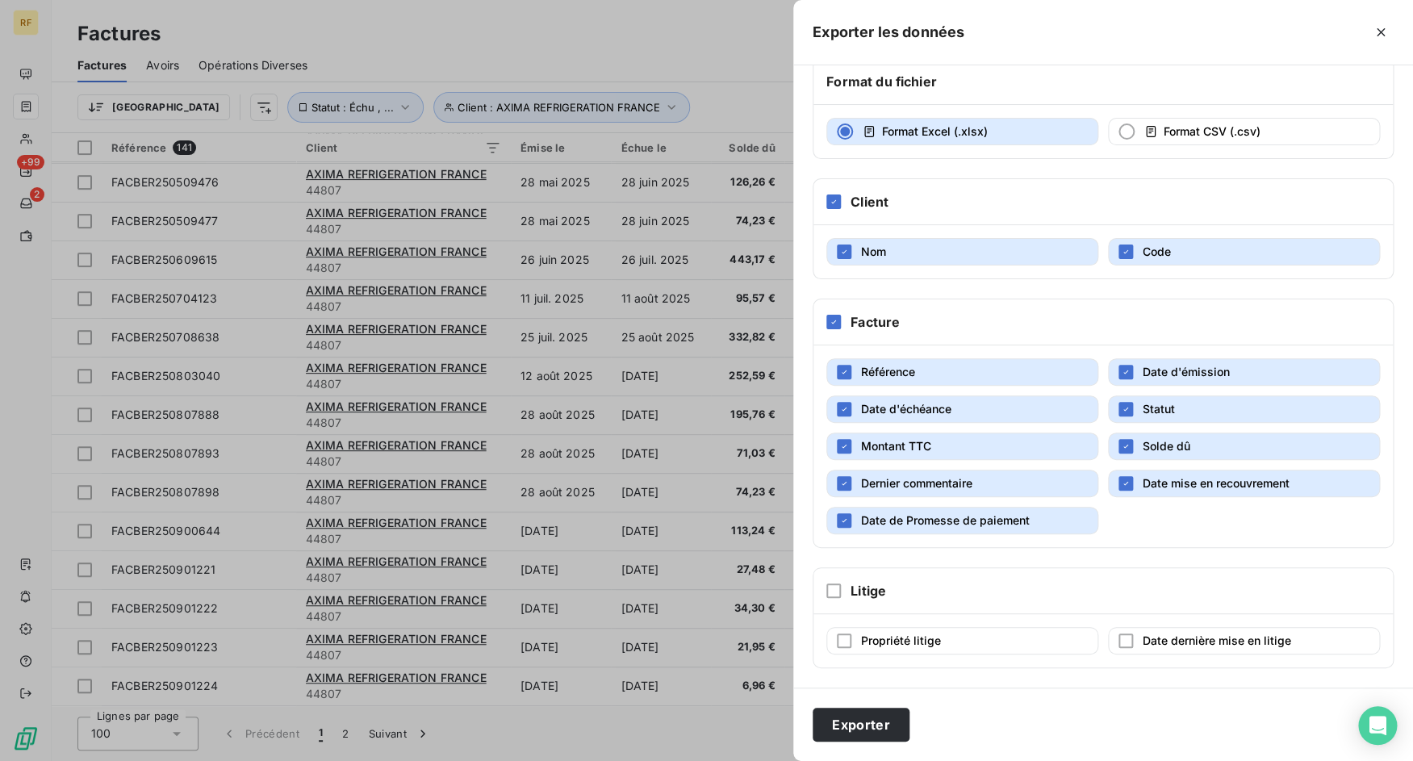
click at [946, 476] on span "Dernier commentaire" at bounding box center [916, 483] width 111 height 14
click at [1143, 482] on span "Date mise en recouvrement" at bounding box center [1216, 483] width 147 height 14
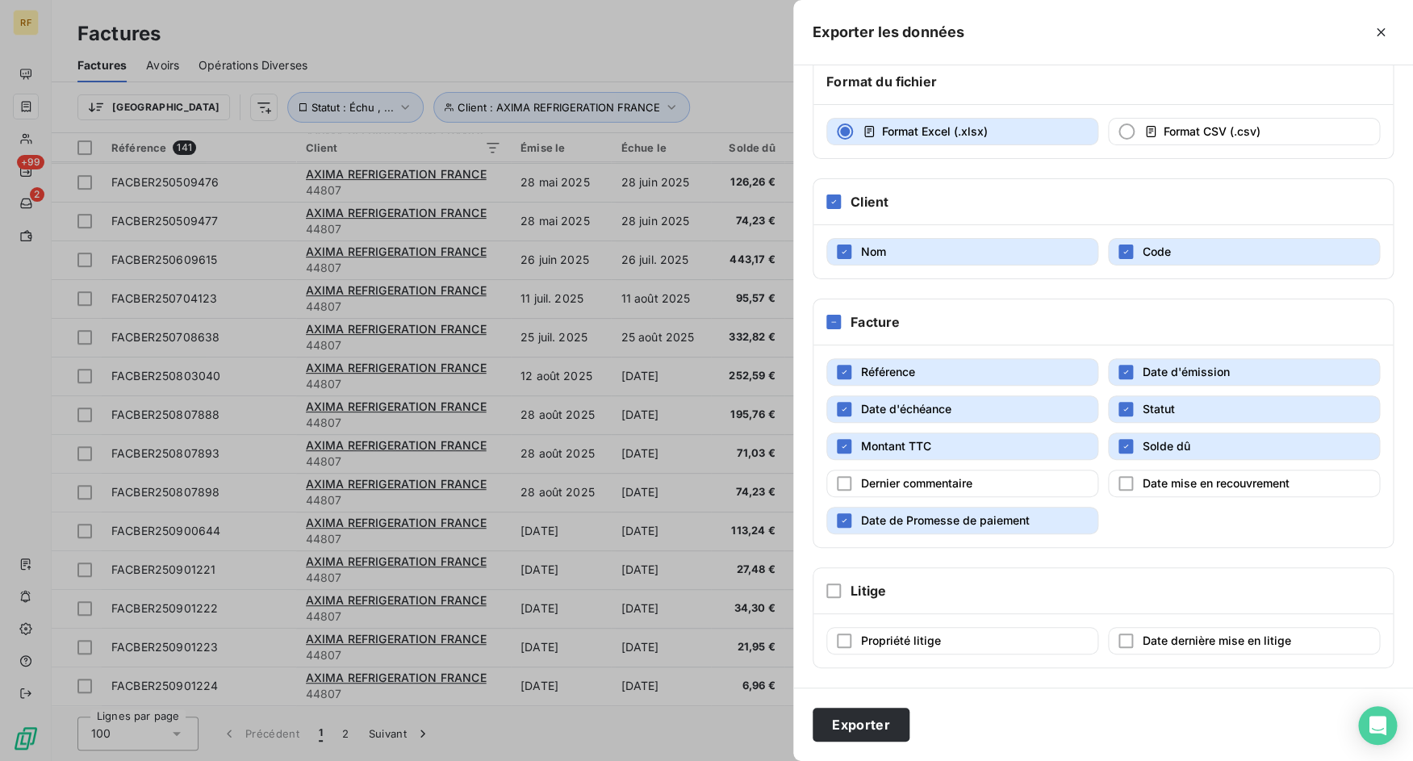
click at [1064, 505] on div "Référence Date d'émission Date d'échéance Statut Montant TTC Solde dû Dernier c…" at bounding box center [1102, 446] width 579 height 202
click at [1061, 508] on button "Date de Promesse de paiement" at bounding box center [962, 520] width 272 height 27
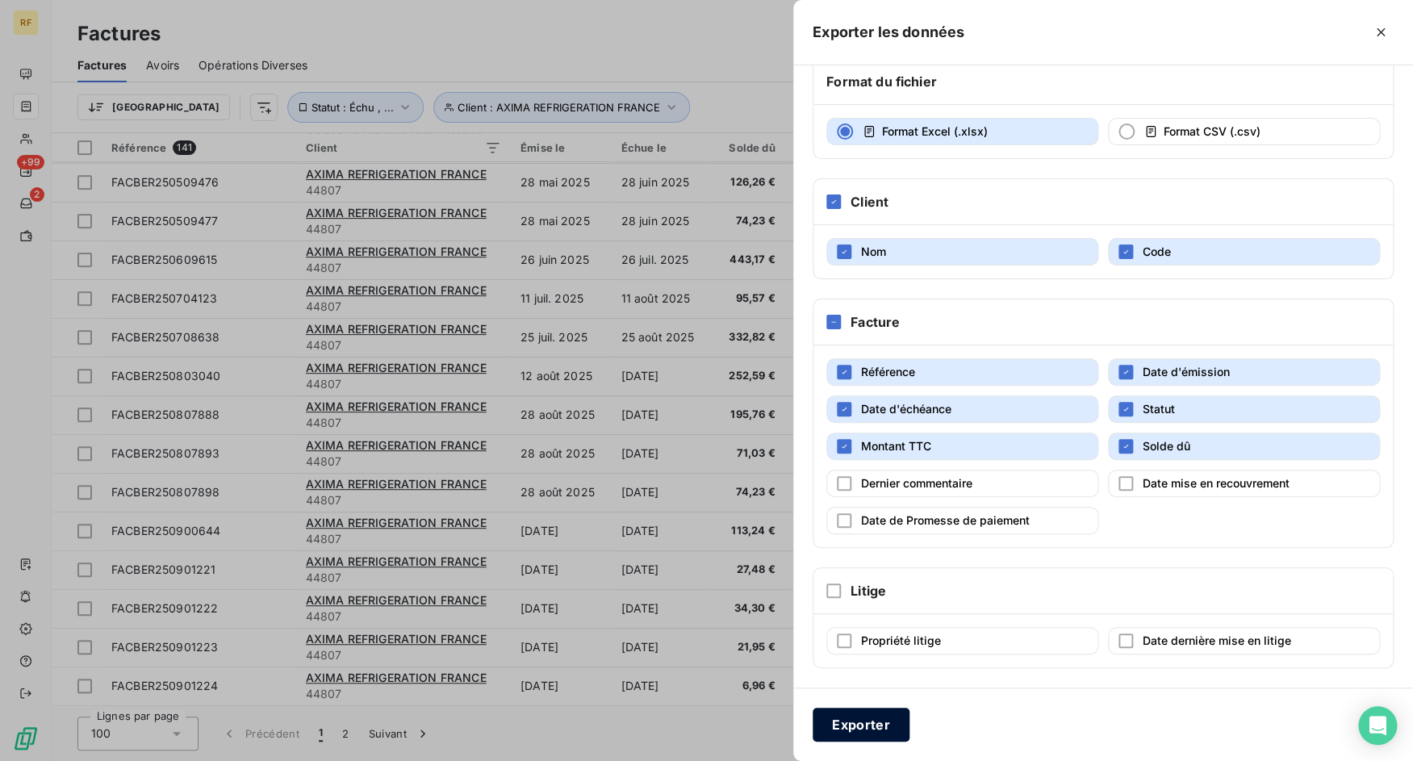
click at [888, 719] on button "Exporter" at bounding box center [861, 725] width 97 height 34
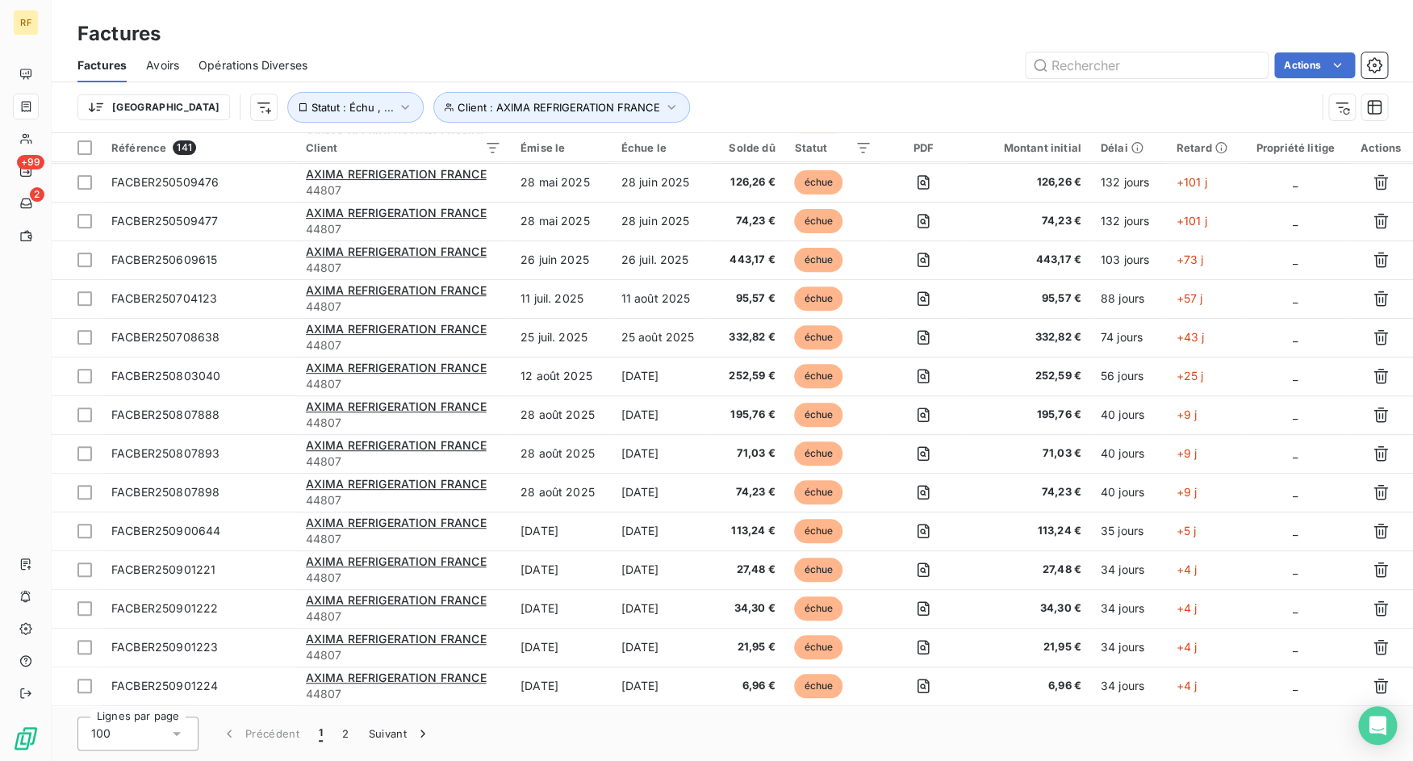
click at [230, 59] on span "Opérations Diverses" at bounding box center [253, 65] width 109 height 16
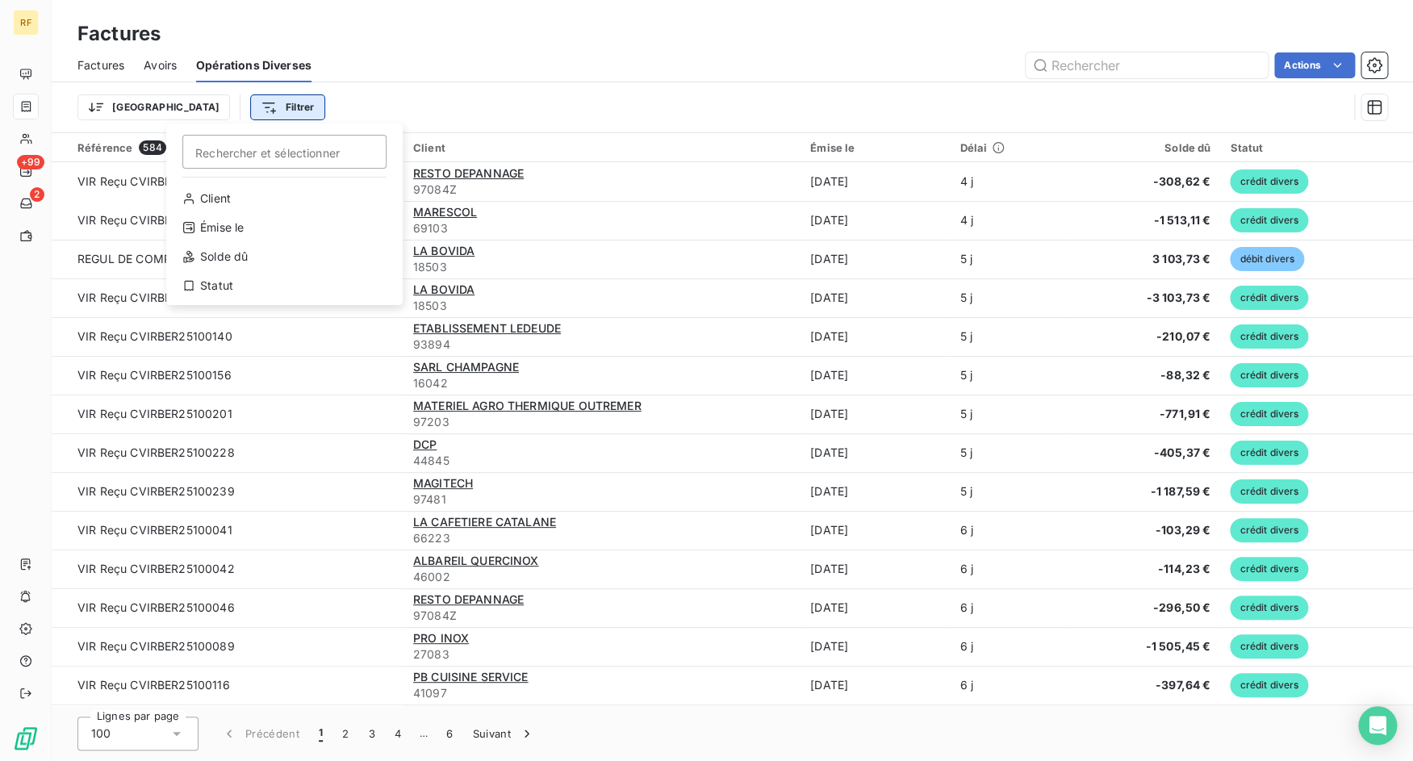
click at [224, 102] on html "RF +99 2 Factures Factures Avoirs Opérations Diverses Actions Trier Filtrer Rec…" at bounding box center [706, 380] width 1413 height 761
click at [242, 204] on div "Client" at bounding box center [285, 199] width 224 height 26
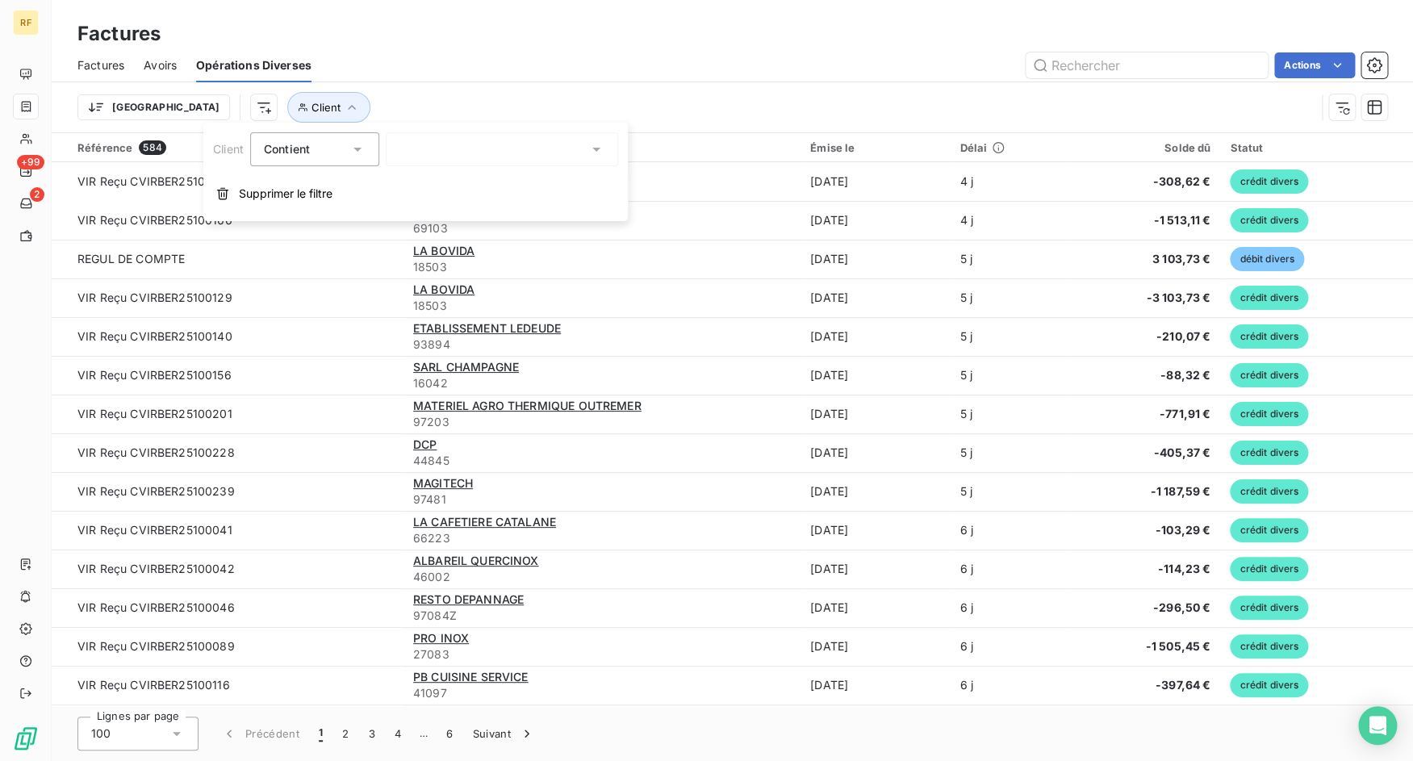
click at [445, 136] on div at bounding box center [502, 149] width 232 height 34
type input "44807"
click at [407, 198] on div at bounding box center [402, 191] width 15 height 15
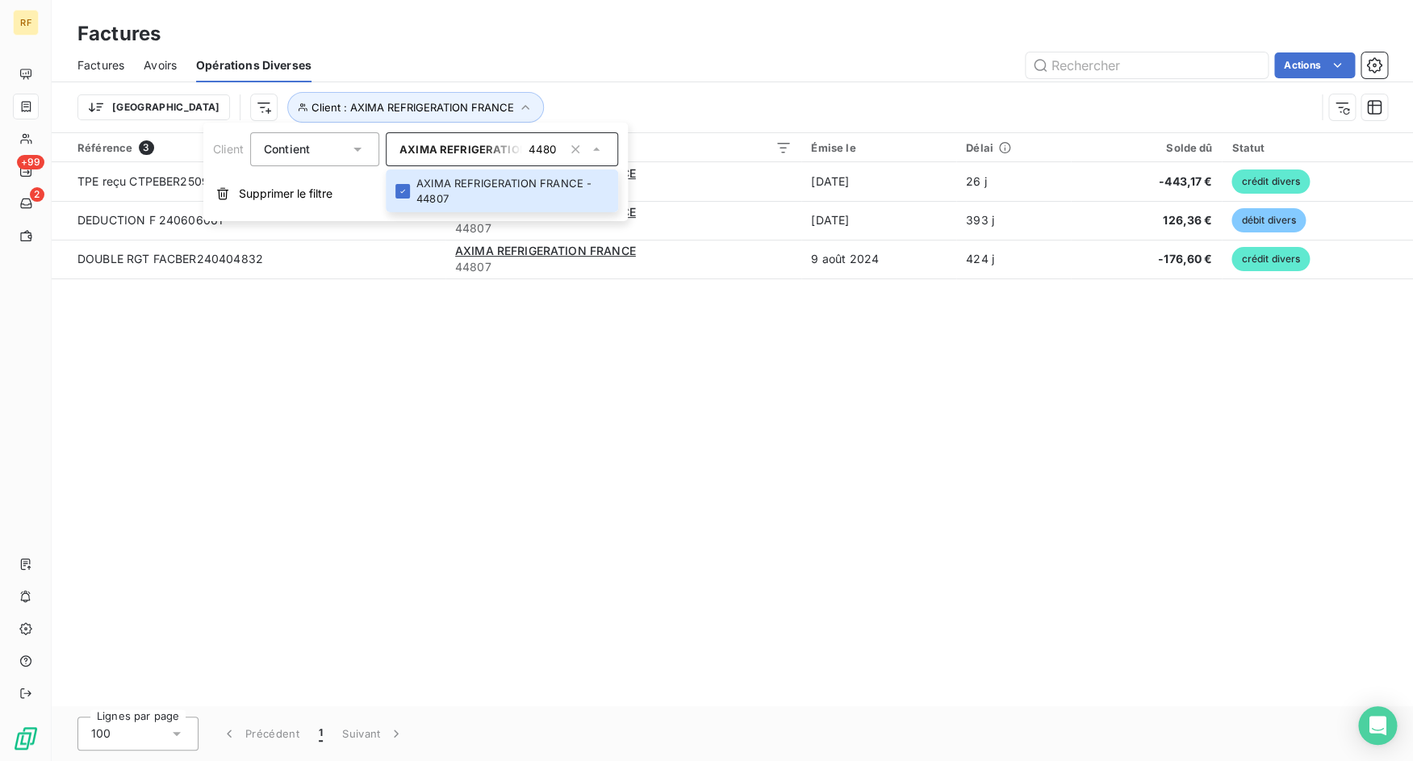
click at [650, 66] on div "Actions" at bounding box center [859, 65] width 1056 height 26
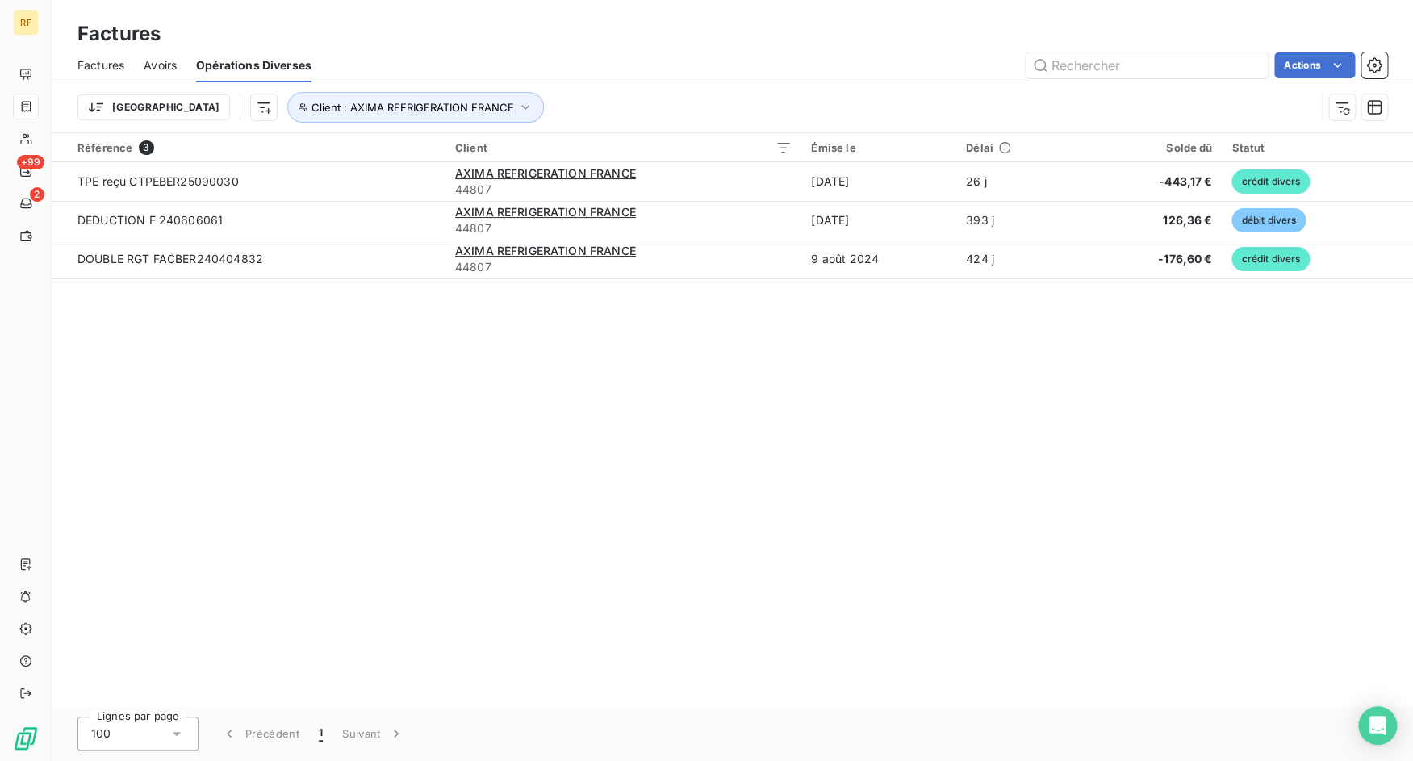
click at [109, 65] on span "Factures" at bounding box center [100, 65] width 47 height 16
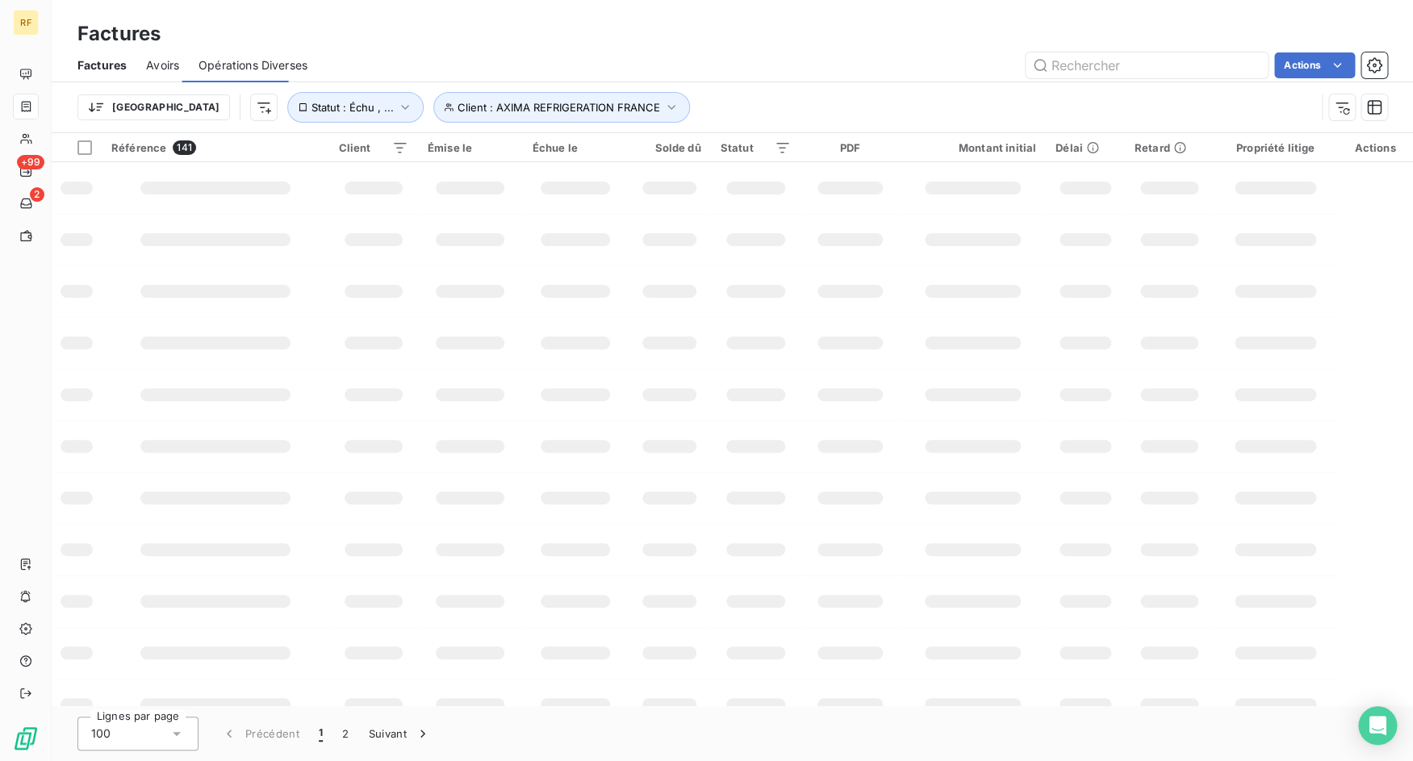
scroll to position [232, 0]
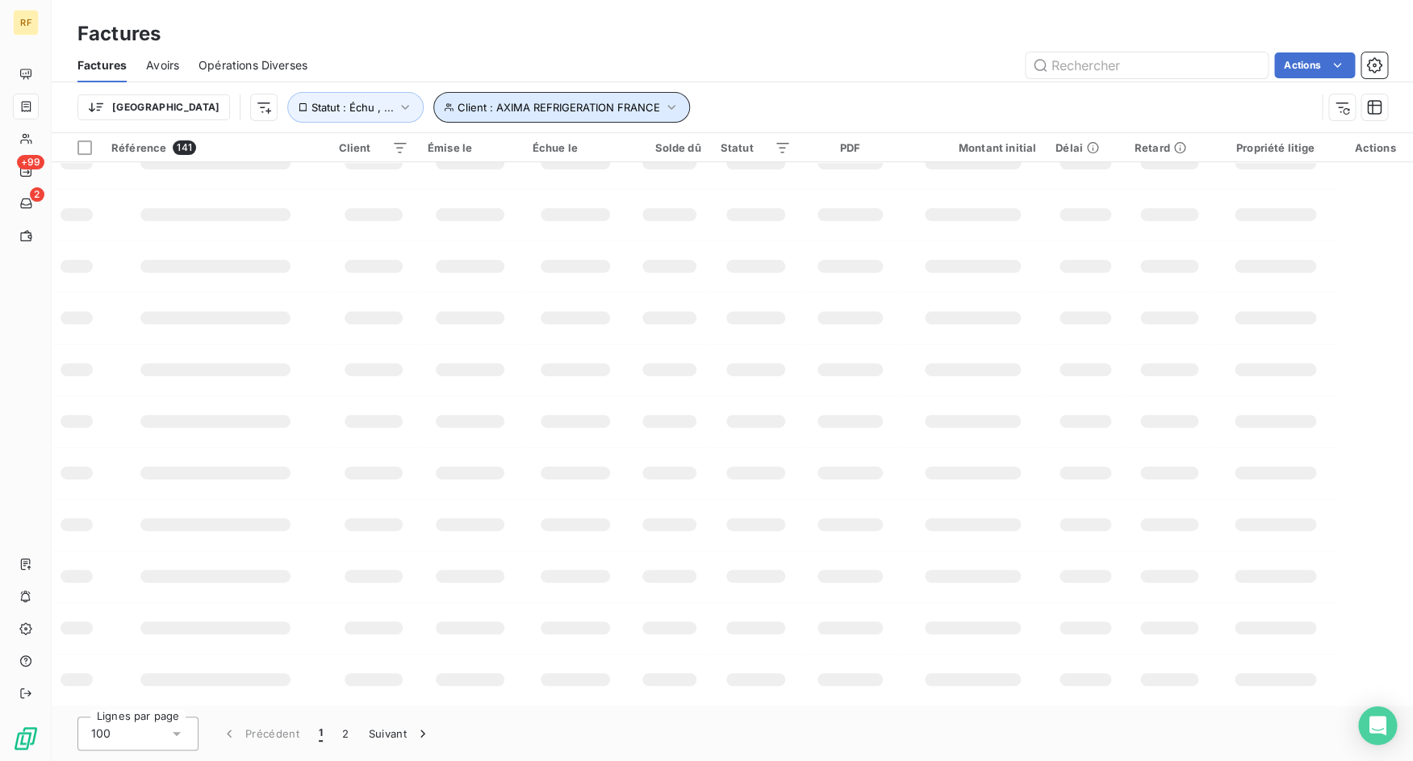
click at [663, 100] on icon "button" at bounding box center [671, 107] width 16 height 16
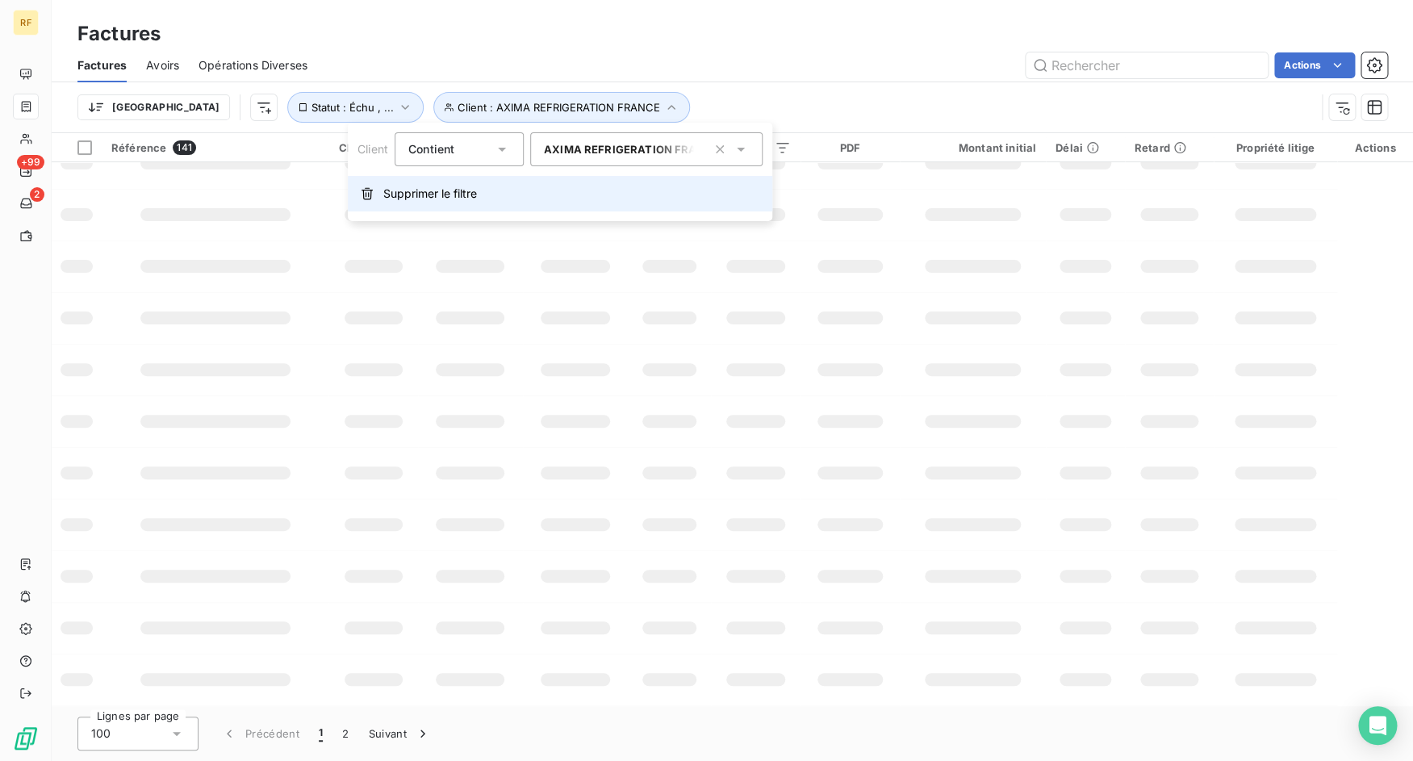
click at [504, 194] on button "Supprimer le filtre" at bounding box center [560, 194] width 424 height 36
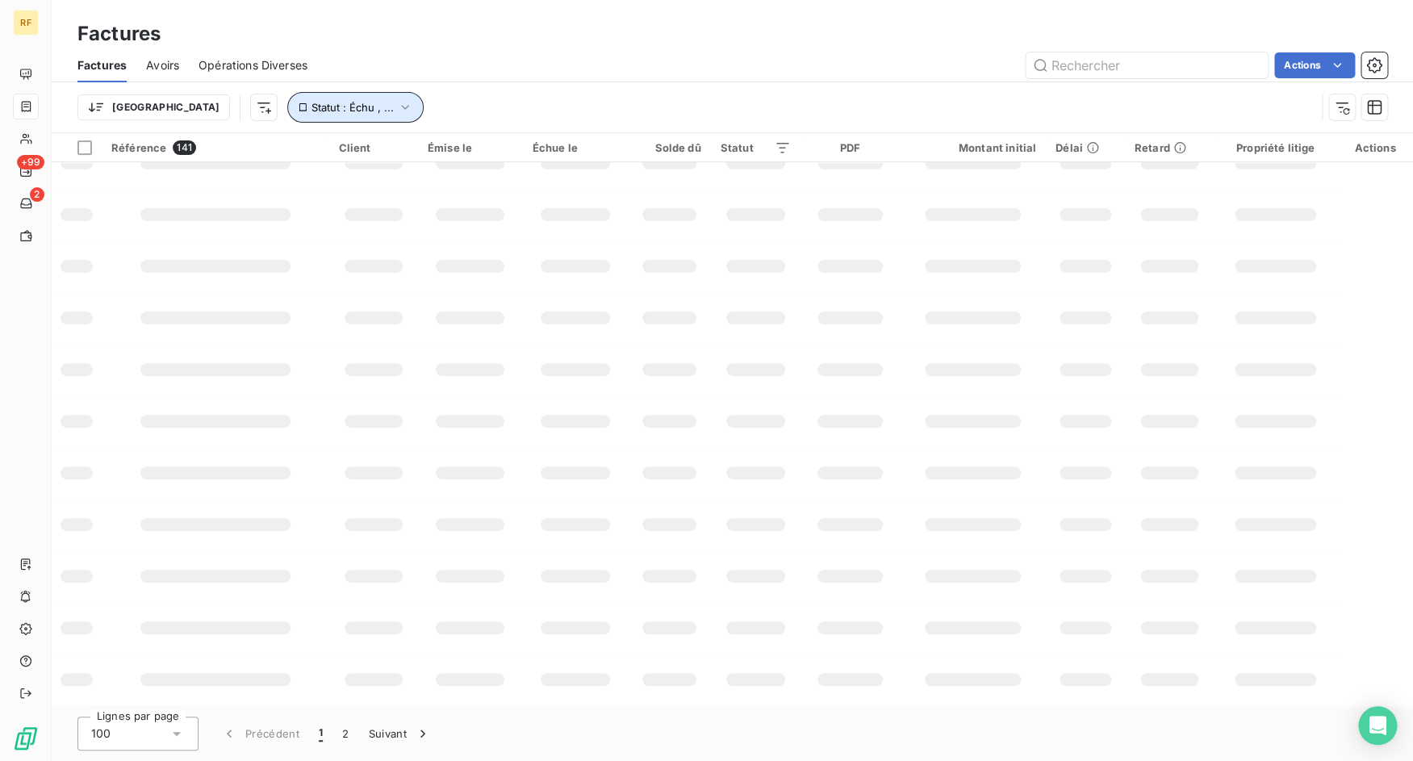
click at [401, 109] on icon "button" at bounding box center [405, 107] width 8 height 5
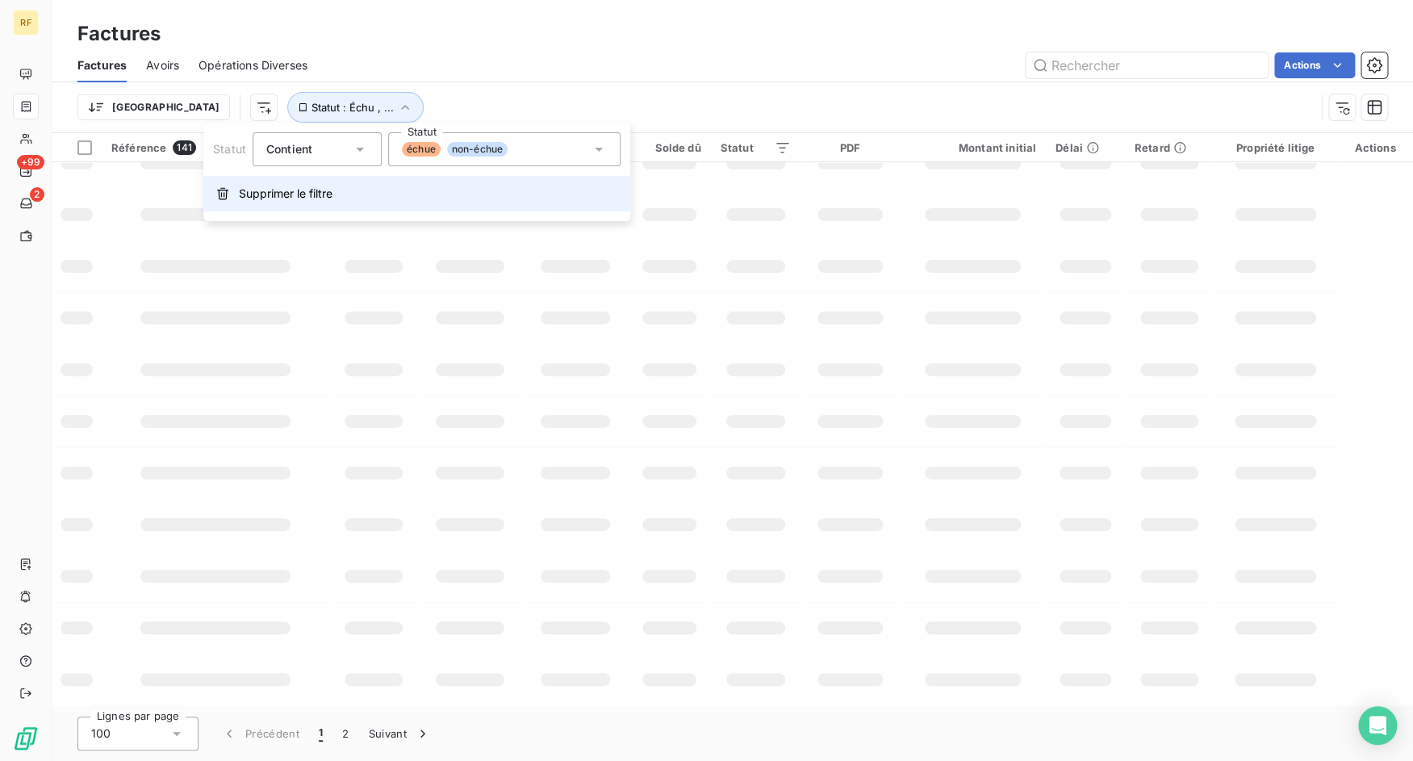
click at [296, 192] on span "Supprimer le filtre" at bounding box center [286, 194] width 94 height 16
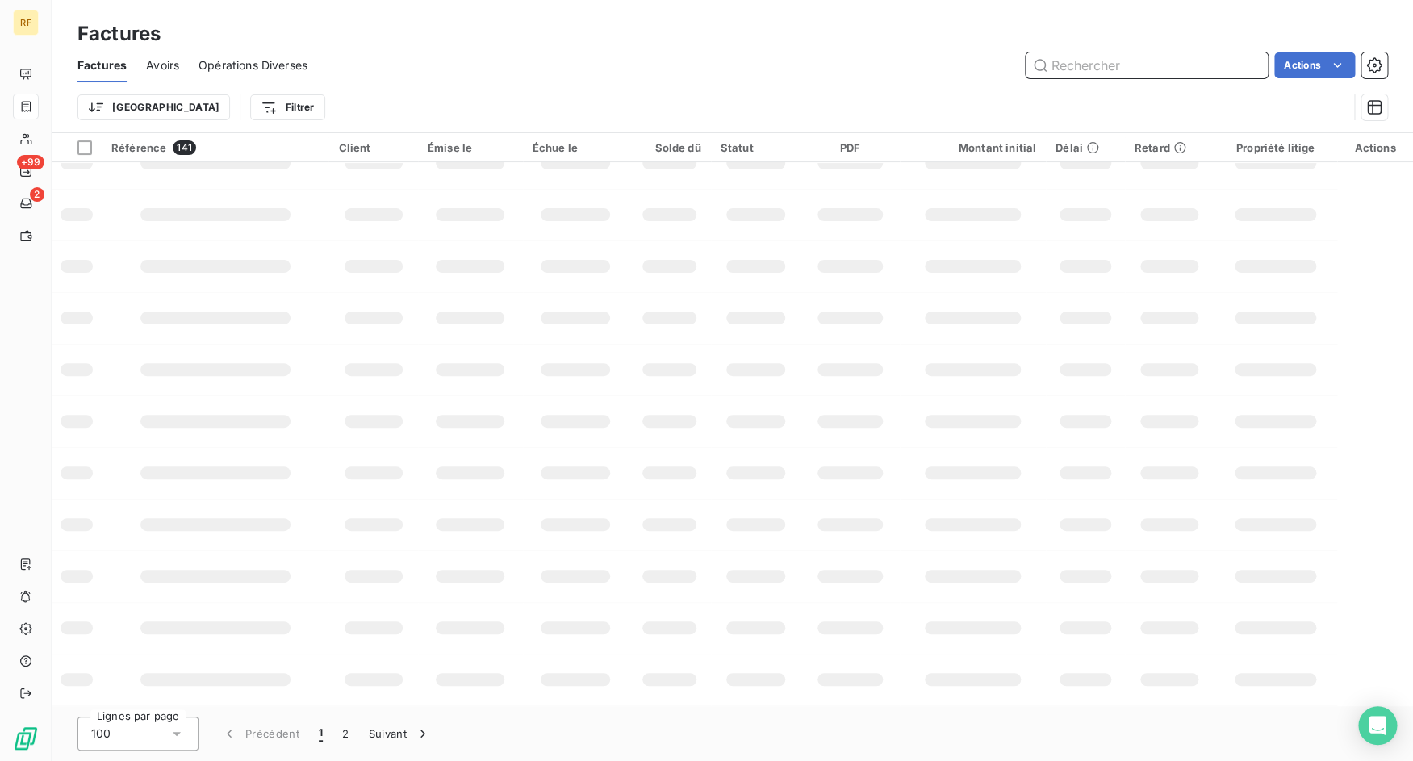
click at [1048, 72] on input "text" at bounding box center [1147, 65] width 242 height 26
paste input "FACBER240903829"
type input "FACBER240903829"
drag, startPoint x: 1174, startPoint y: 65, endPoint x: 1026, endPoint y: 47, distance: 149.5
click at [1026, 52] on input "FACBER240903829" at bounding box center [1147, 65] width 242 height 26
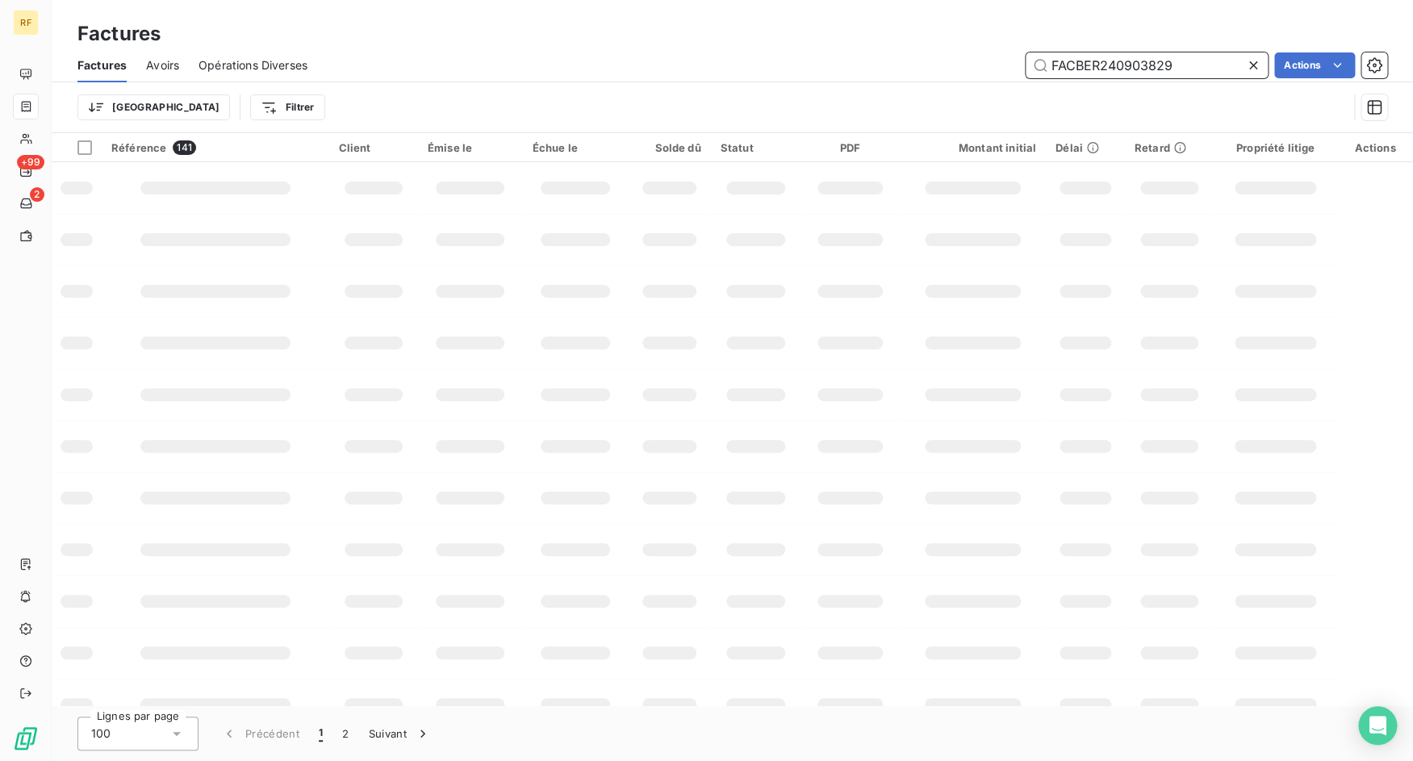
scroll to position [0, 0]
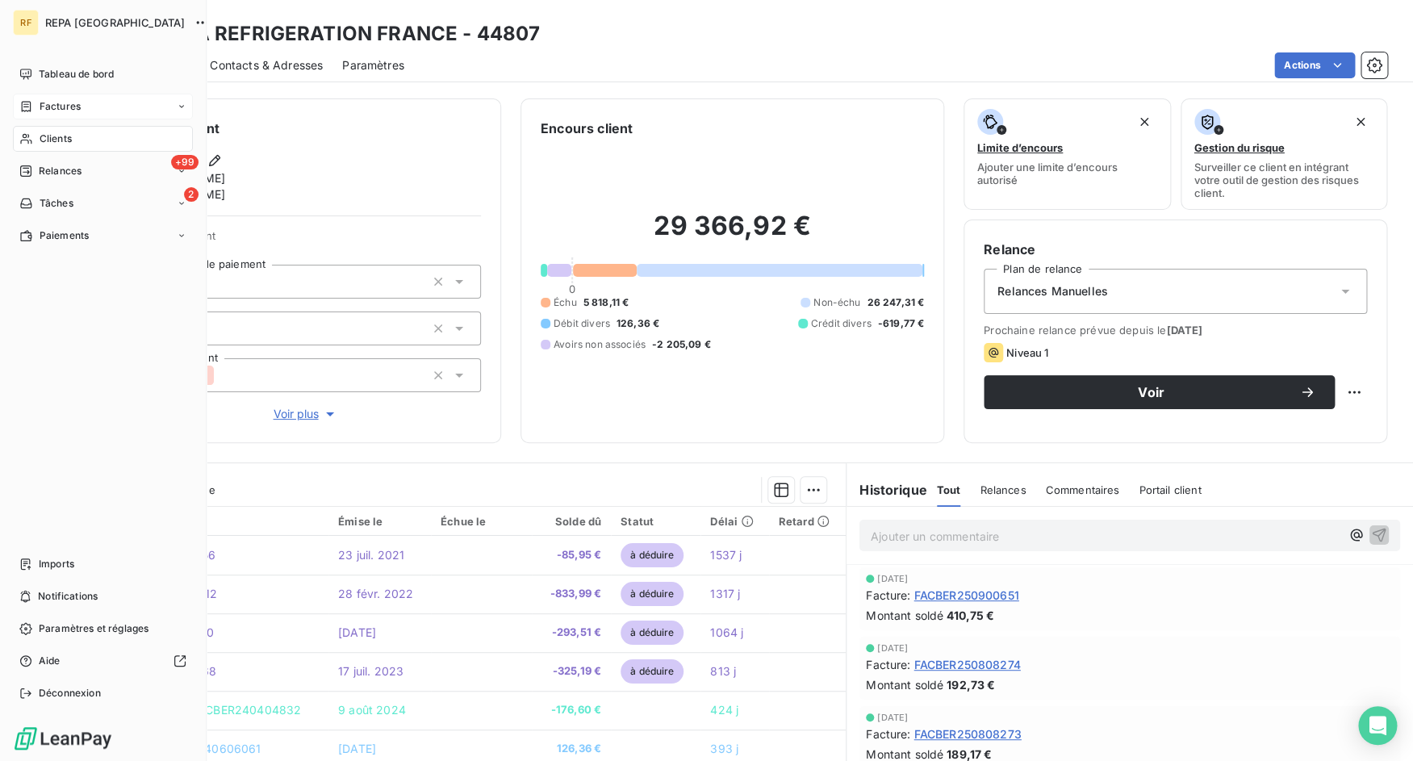
click at [27, 107] on icon at bounding box center [27, 106] width 10 height 10
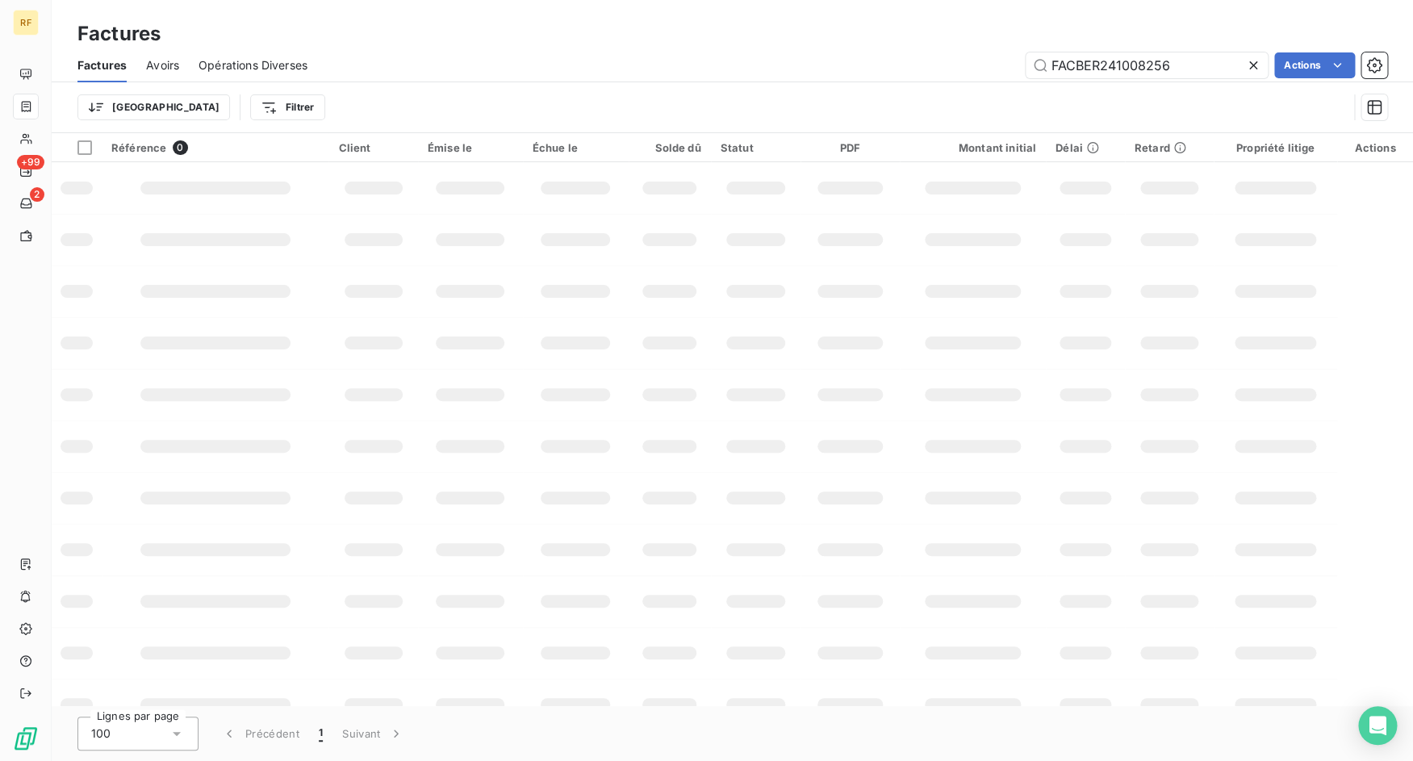
type input "FACBER241008256"
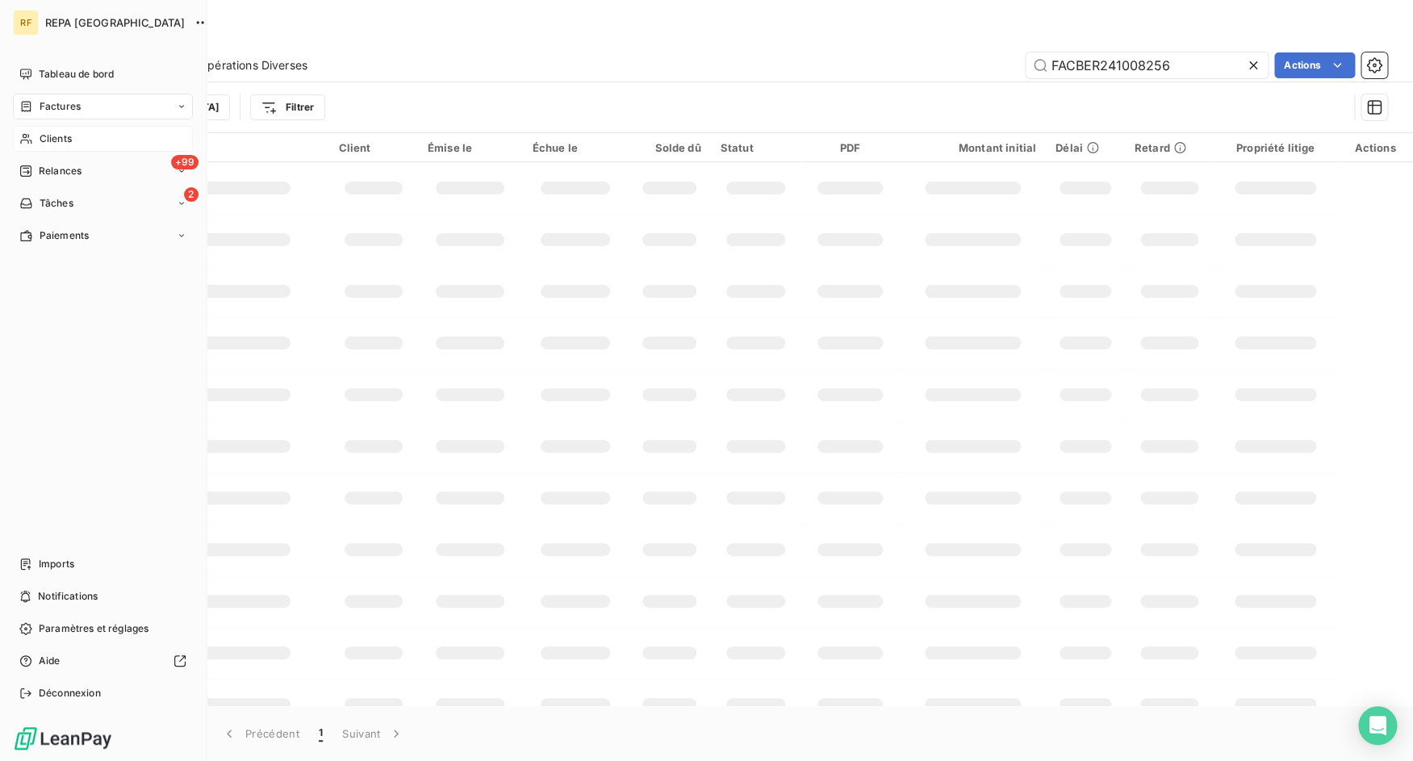
click at [29, 140] on icon at bounding box center [26, 138] width 14 height 13
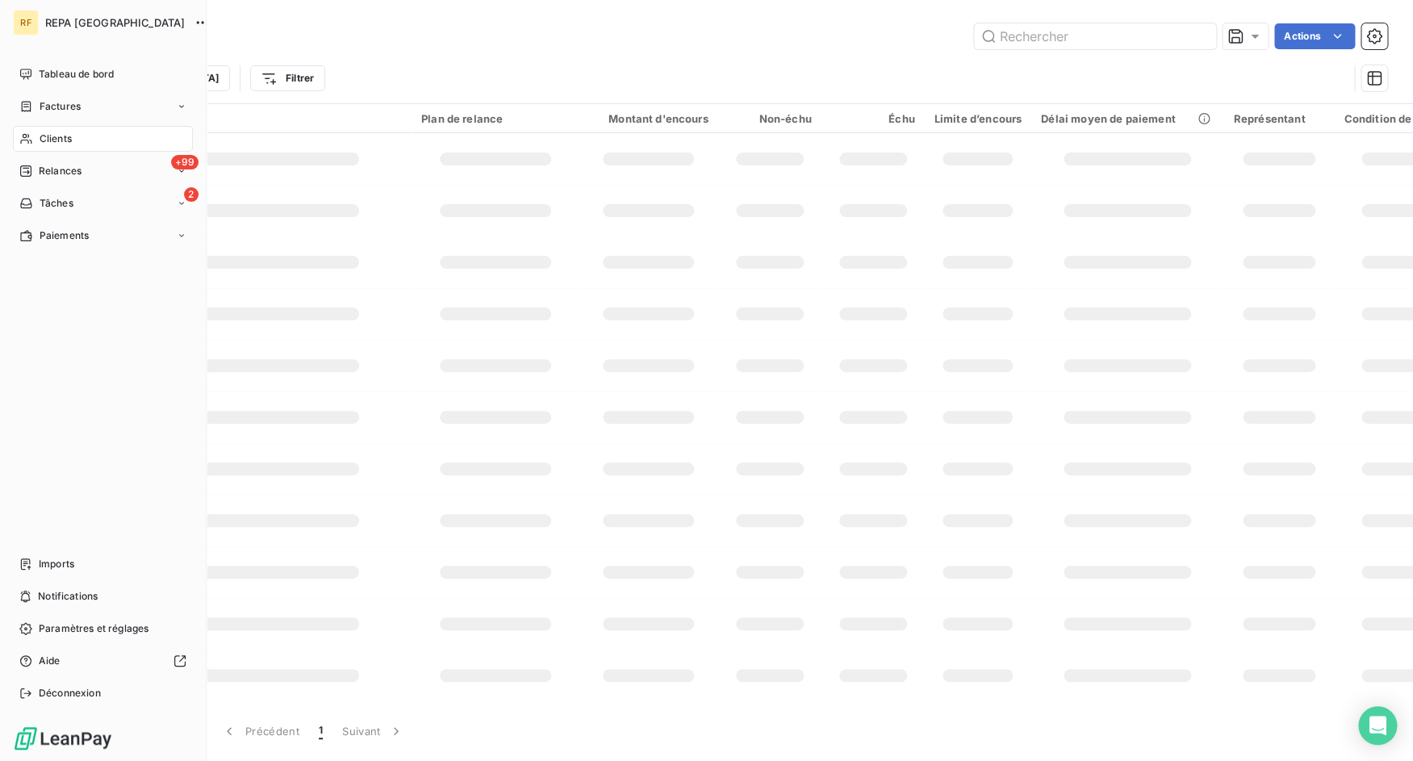
click at [44, 140] on span "Clients" at bounding box center [56, 139] width 32 height 15
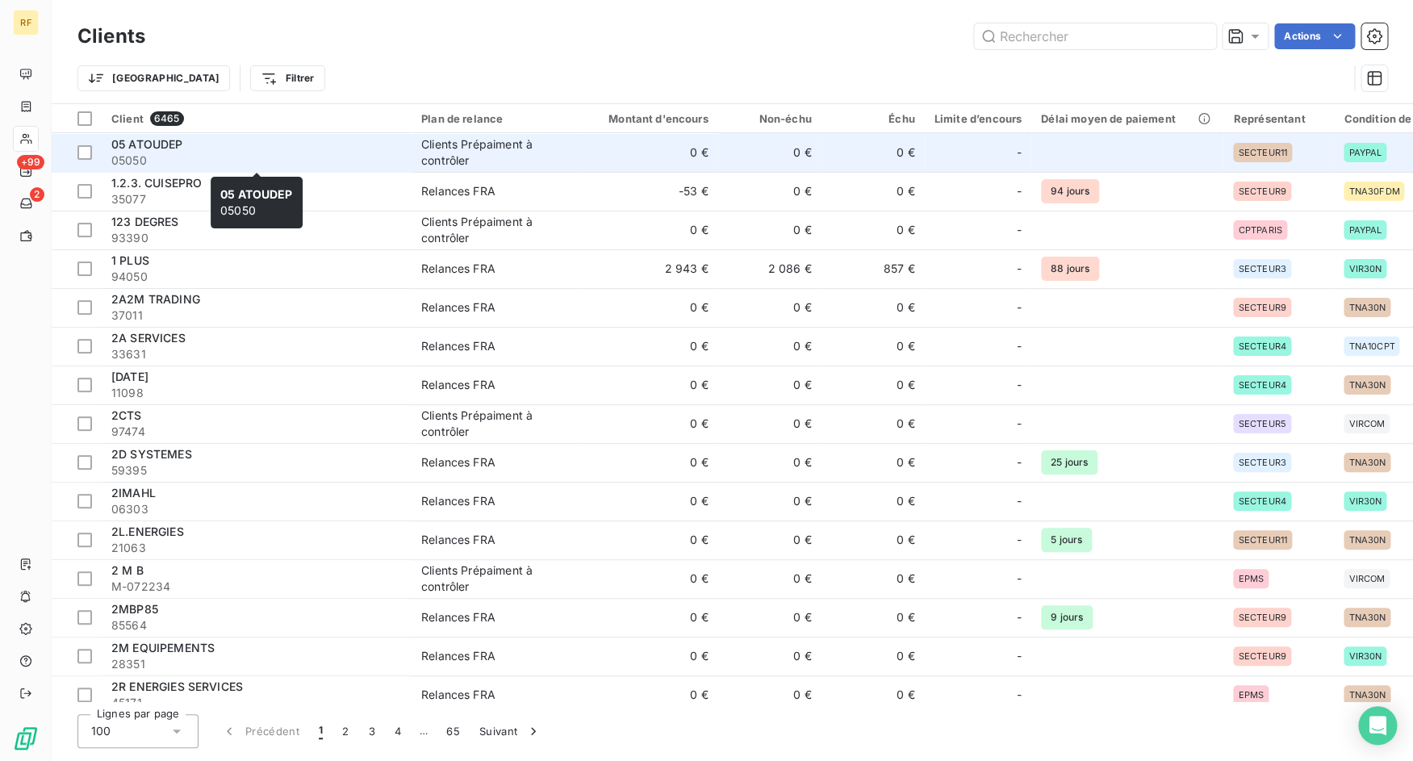
click at [303, 157] on span "05050" at bounding box center [256, 161] width 291 height 16
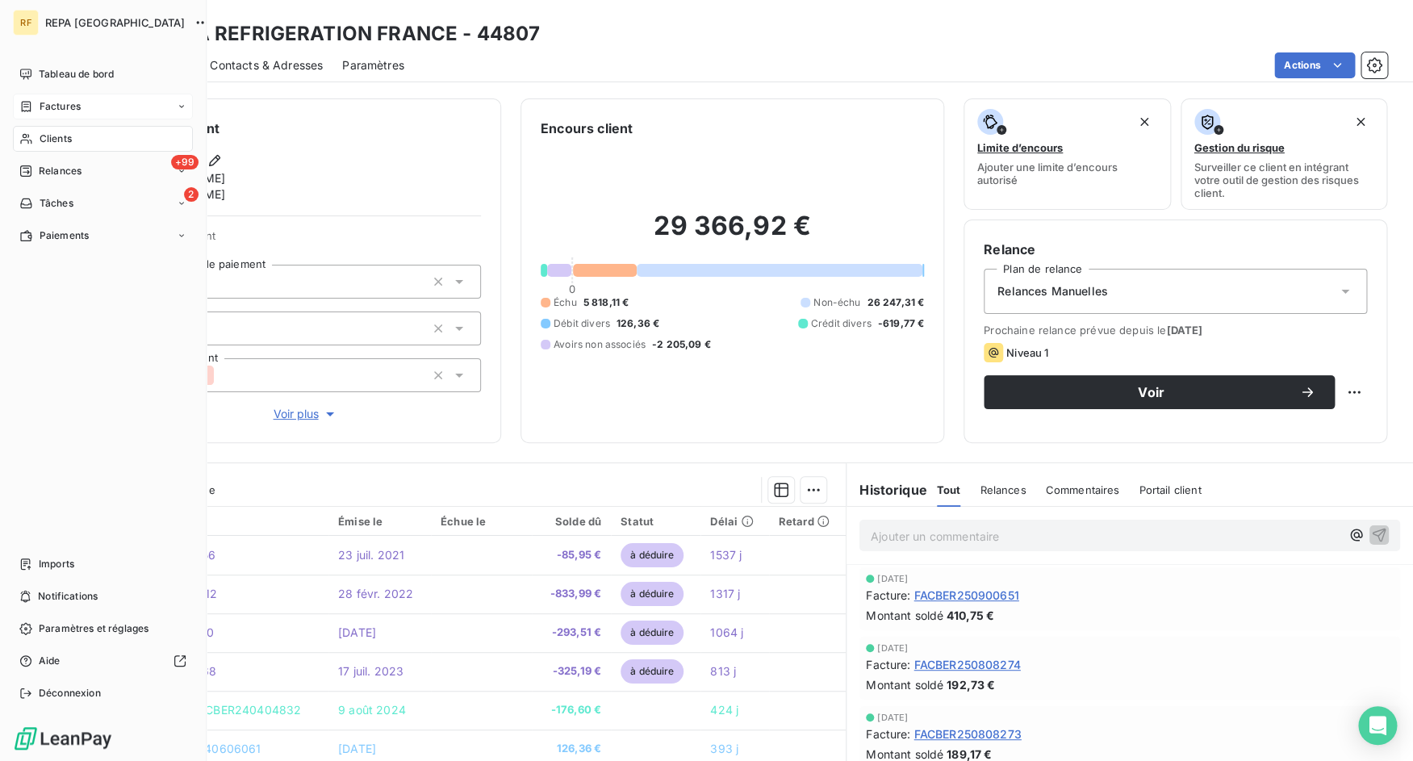
click at [33, 109] on div "Factures" at bounding box center [49, 106] width 61 height 15
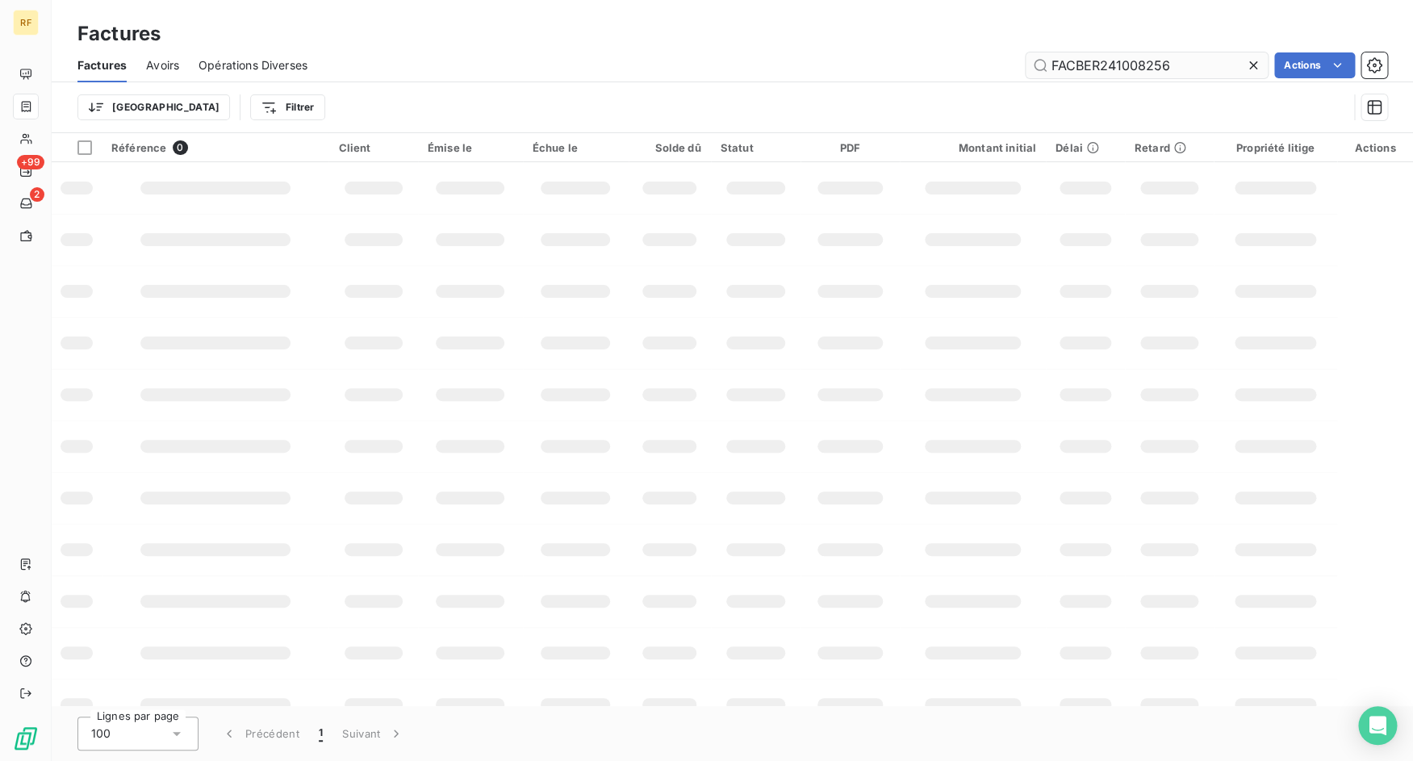
click at [1174, 63] on input "FACBER241008256" at bounding box center [1147, 65] width 242 height 26
